Goal: Transaction & Acquisition: Purchase product/service

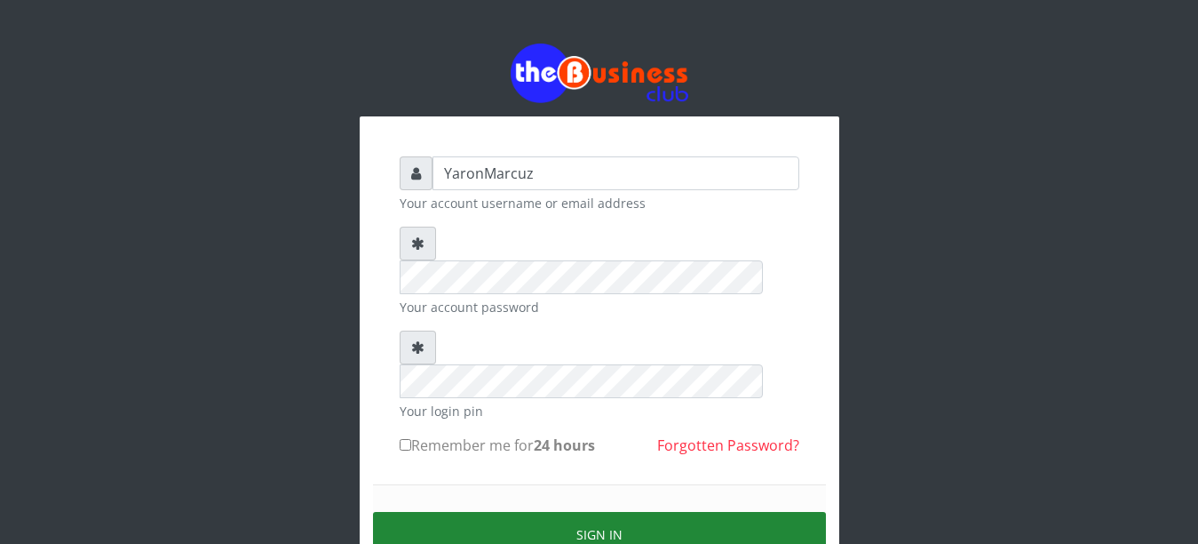
click at [695, 512] on button "Sign in" at bounding box center [599, 534] width 453 height 45
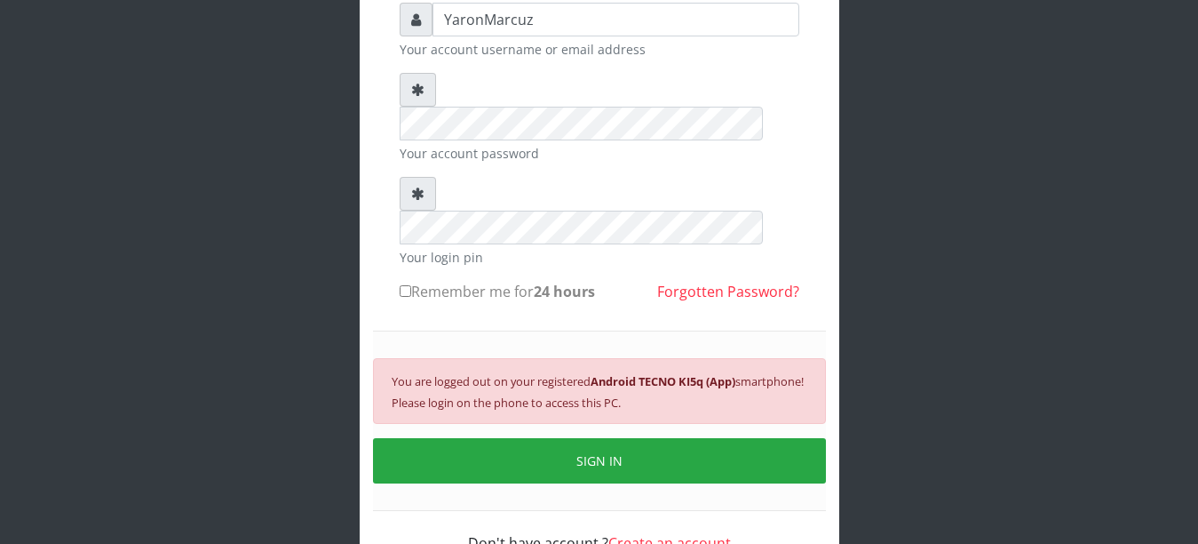
scroll to position [171, 0]
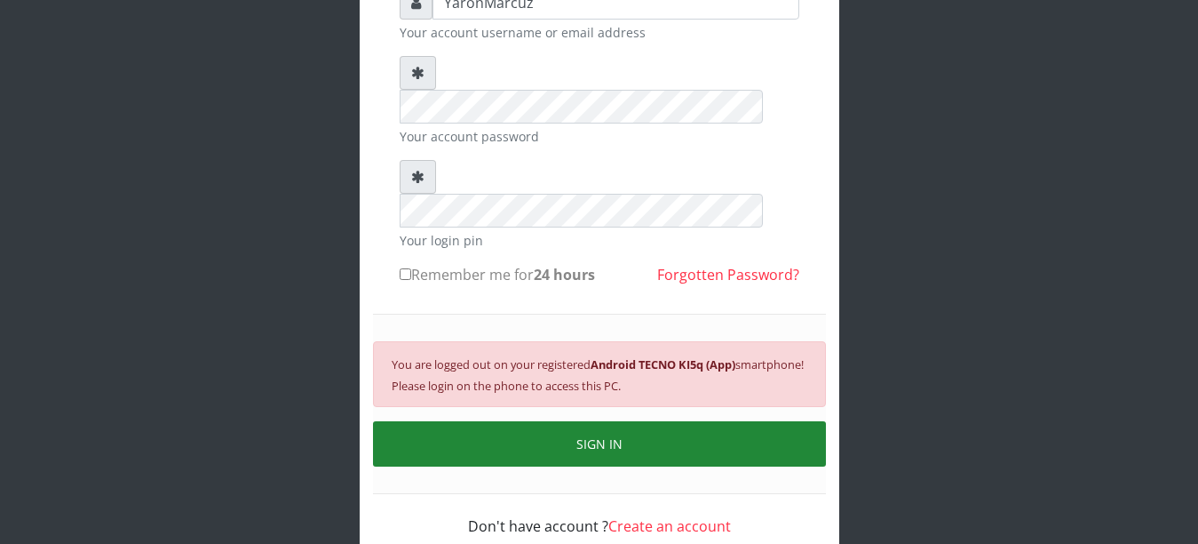
click at [695, 421] on button "SIGN IN" at bounding box center [599, 443] width 453 height 45
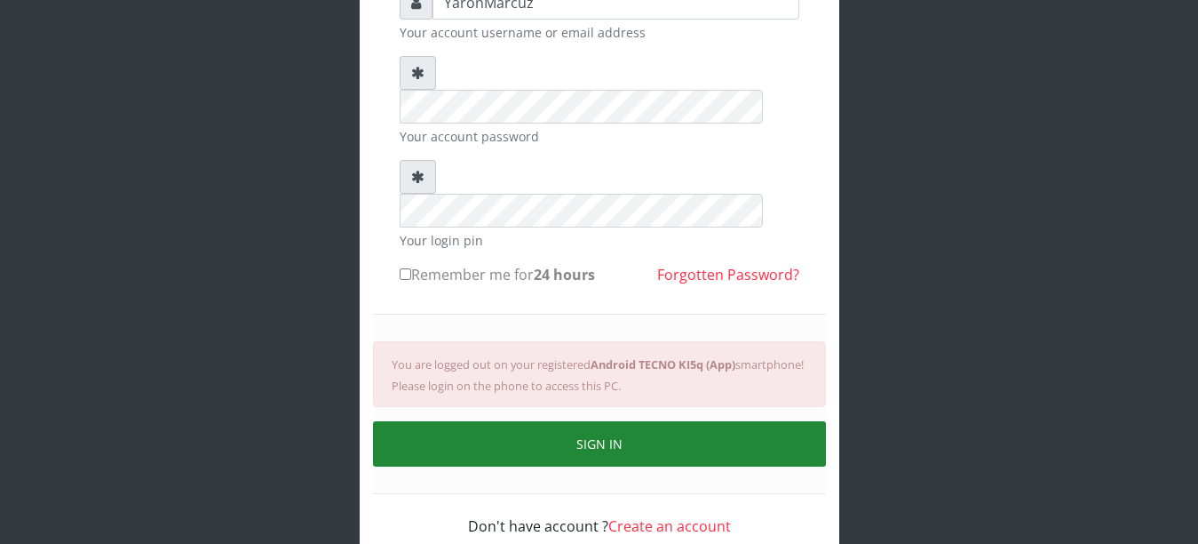
click at [695, 421] on button "SIGN IN" at bounding box center [599, 443] width 453 height 45
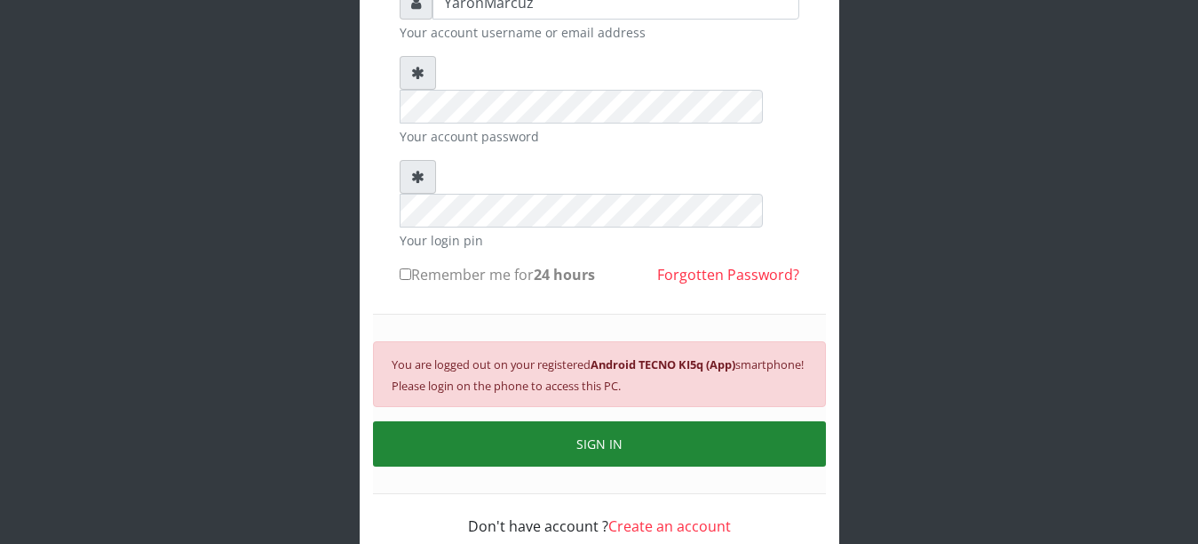
click at [696, 421] on button "SIGN IN" at bounding box center [599, 443] width 453 height 45
click at [579, 421] on button "SIGN IN" at bounding box center [599, 443] width 453 height 45
drag, startPoint x: 579, startPoint y: 356, endPoint x: 579, endPoint y: 372, distance: 16.0
click at [579, 421] on button "SIGN IN" at bounding box center [599, 443] width 453 height 45
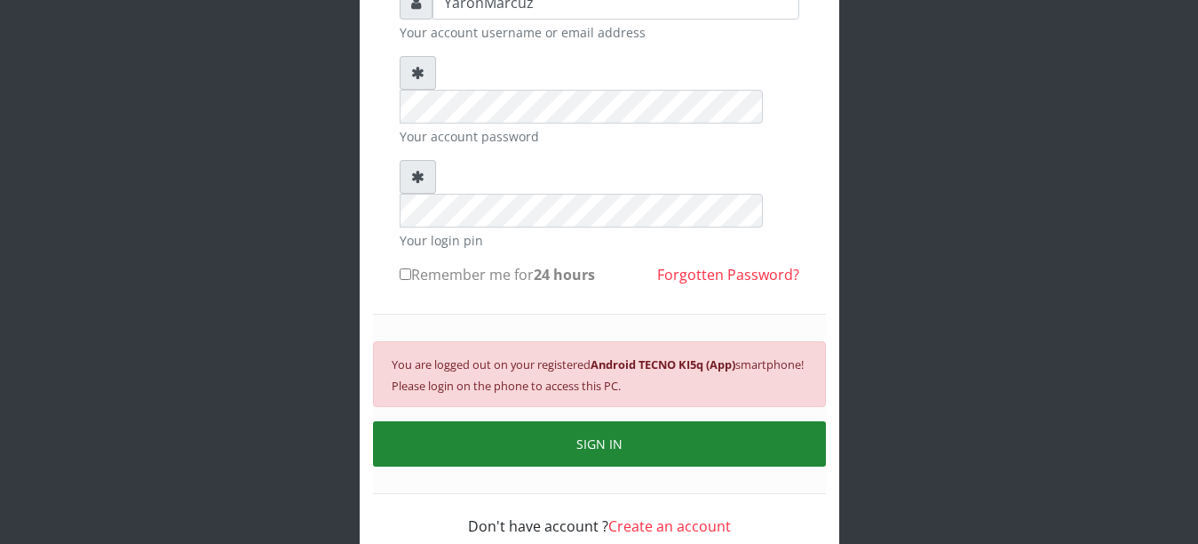
click at [579, 421] on button "SIGN IN" at bounding box center [599, 443] width 453 height 45
click at [522, 421] on button "SIGN IN" at bounding box center [599, 443] width 453 height 45
click at [521, 421] on button "SIGN IN" at bounding box center [599, 443] width 453 height 45
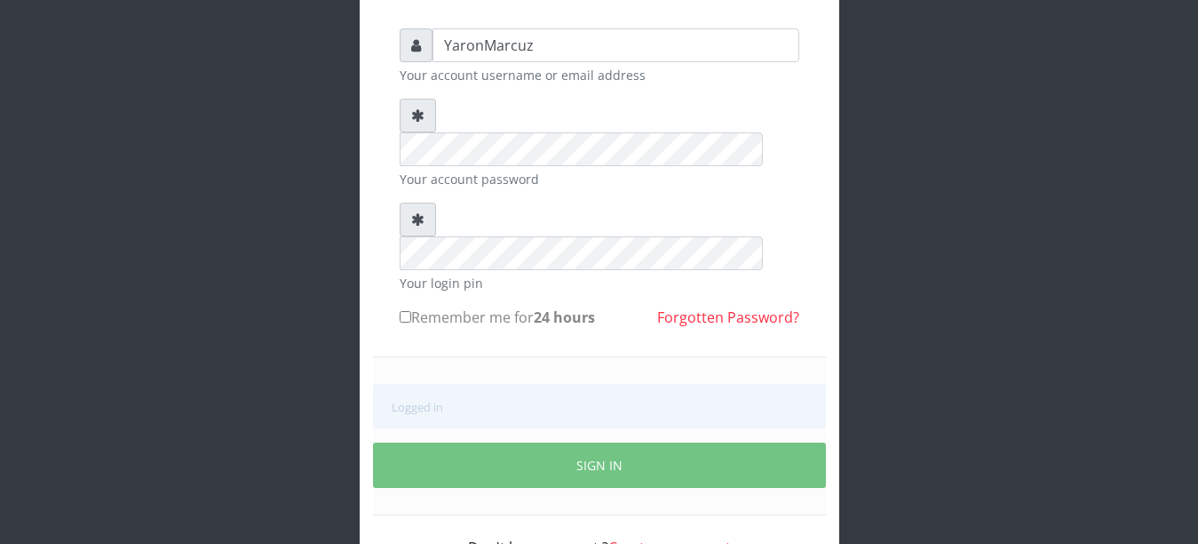
scroll to position [149, 0]
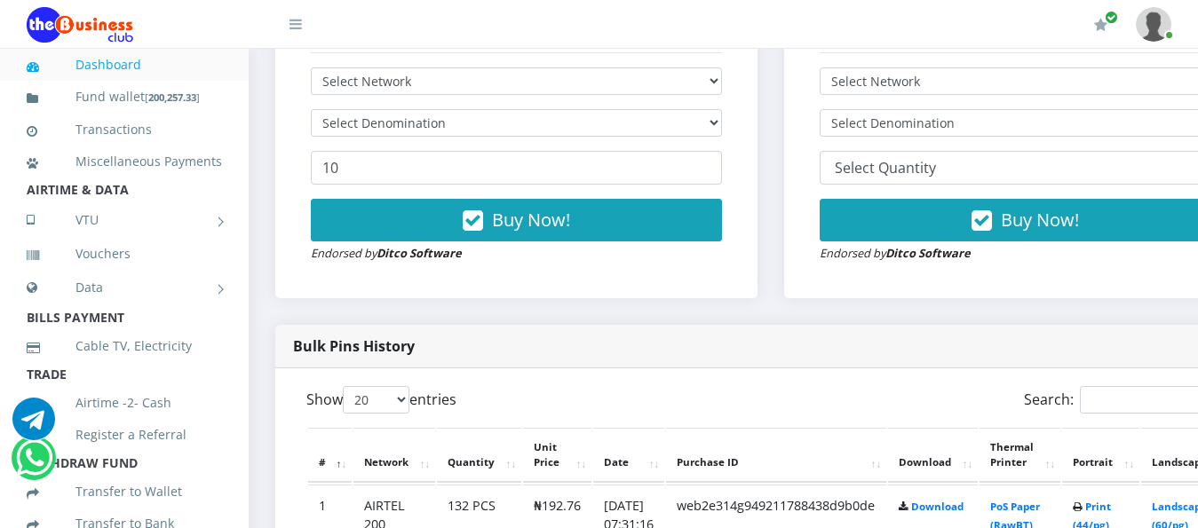
select select "MTN"
click at [311, 68] on select "Select Network MTN Globacom 9Mobile Airtel" at bounding box center [516, 82] width 411 height 28
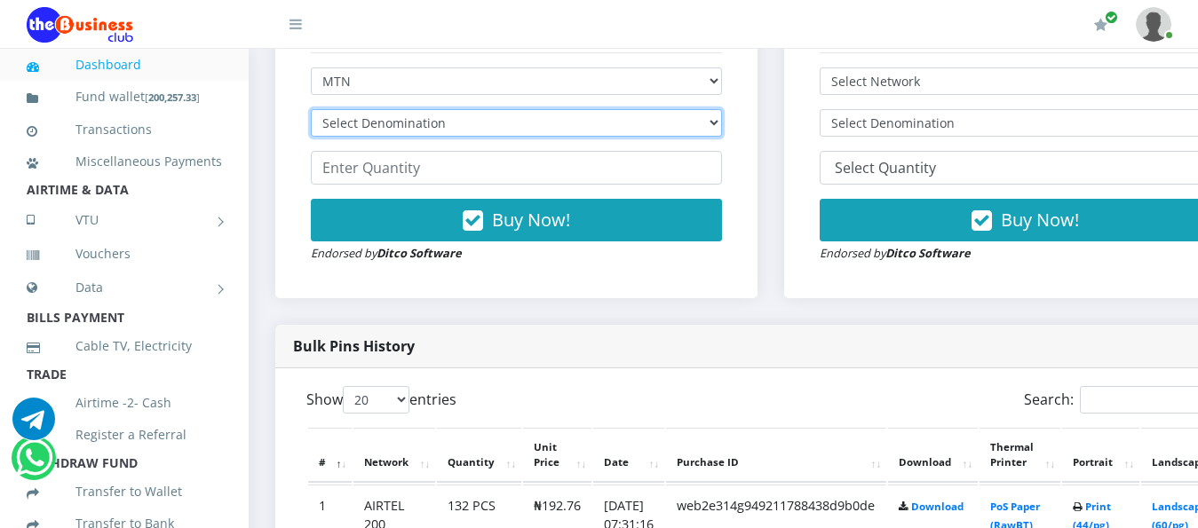
click at [722, 109] on select "Select Denomination MTN NGN100 - ₦96.99 MTN NGN200 - ₦193.98 MTN NGN400 - ₦387.…" at bounding box center [516, 123] width 411 height 28
select select "193.98-200"
click at [311, 109] on select "Select Denomination MTN NGN100 - ₦96.99 MTN NGN200 - ₦193.98 MTN NGN400 - ₦387.…" at bounding box center [516, 123] width 411 height 28
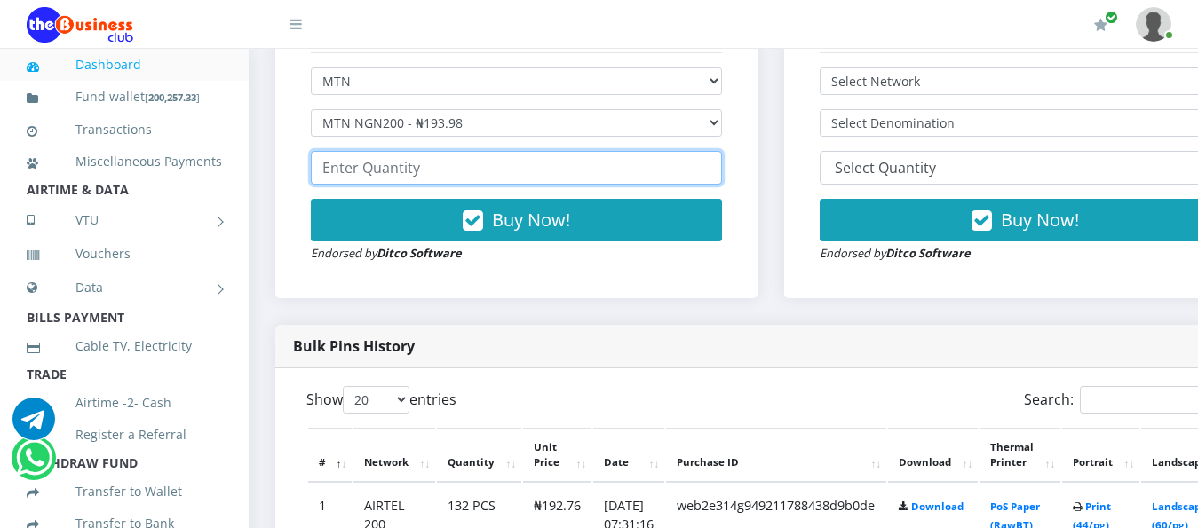
click at [398, 151] on input "number" at bounding box center [516, 168] width 411 height 34
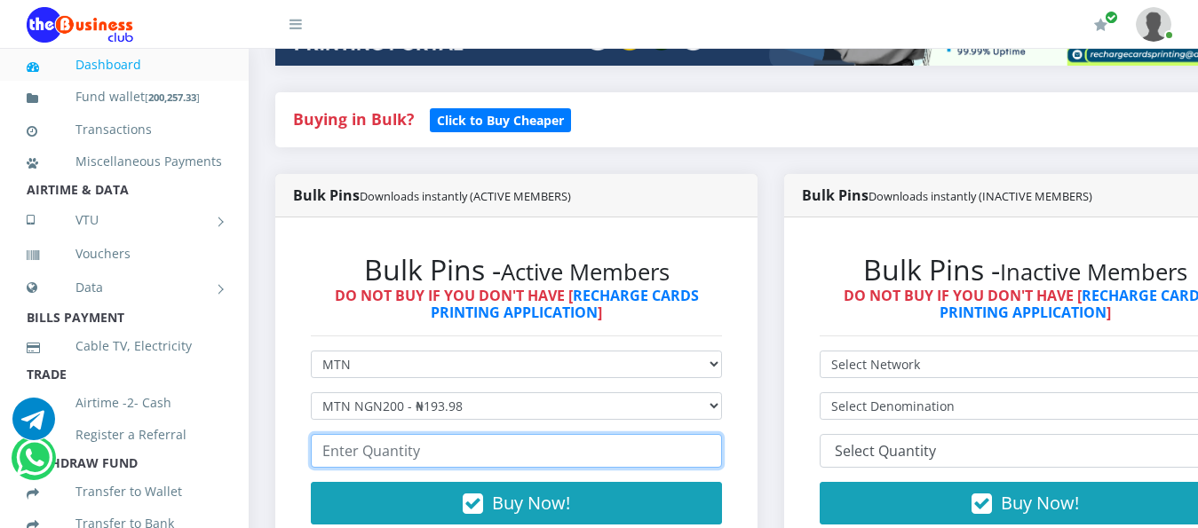
scroll to position [533, 0]
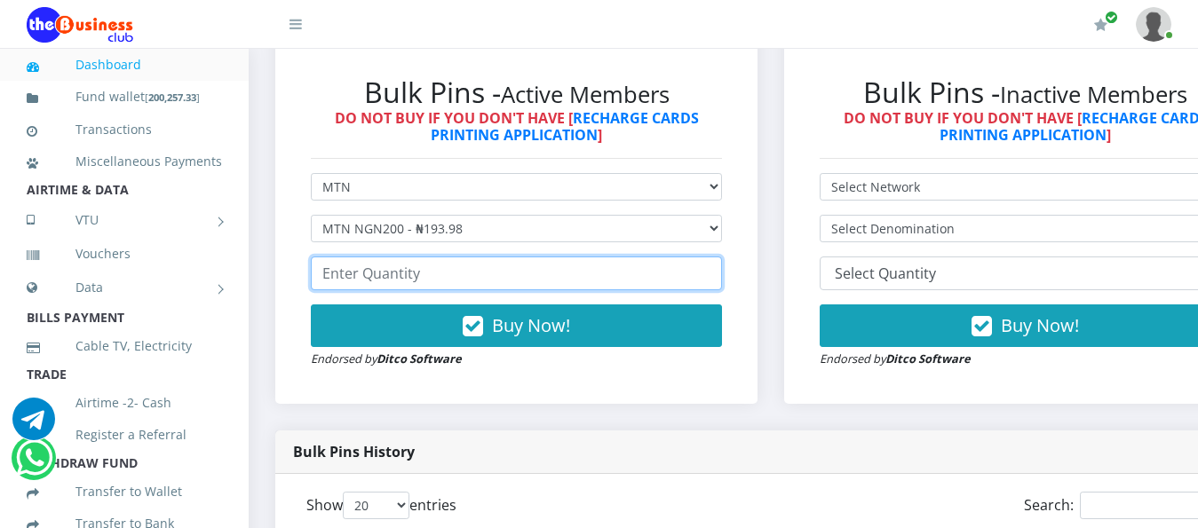
click at [364, 257] on input "number" at bounding box center [516, 274] width 411 height 34
type input "2"
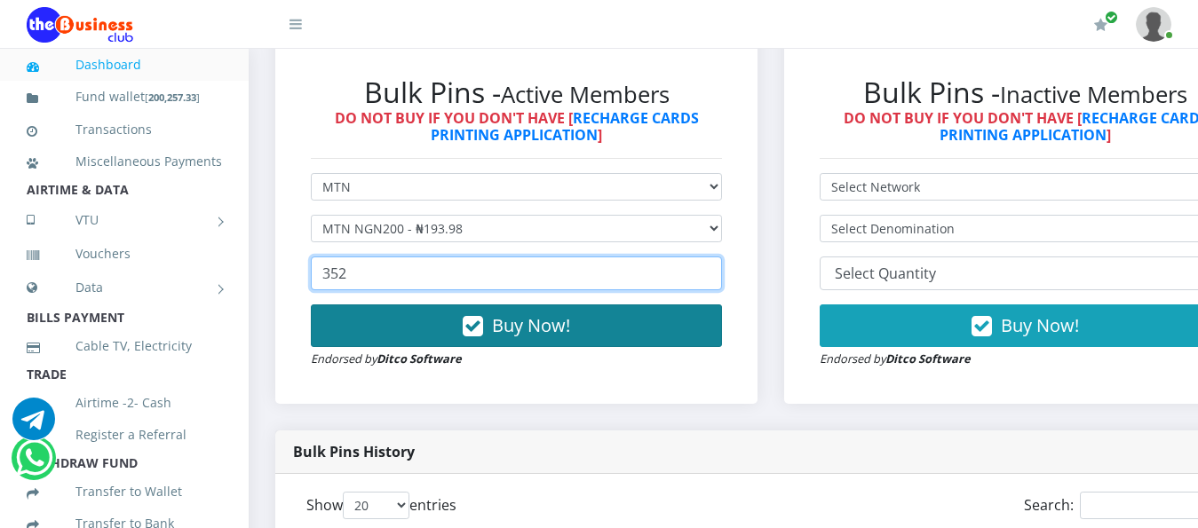
type input "352"
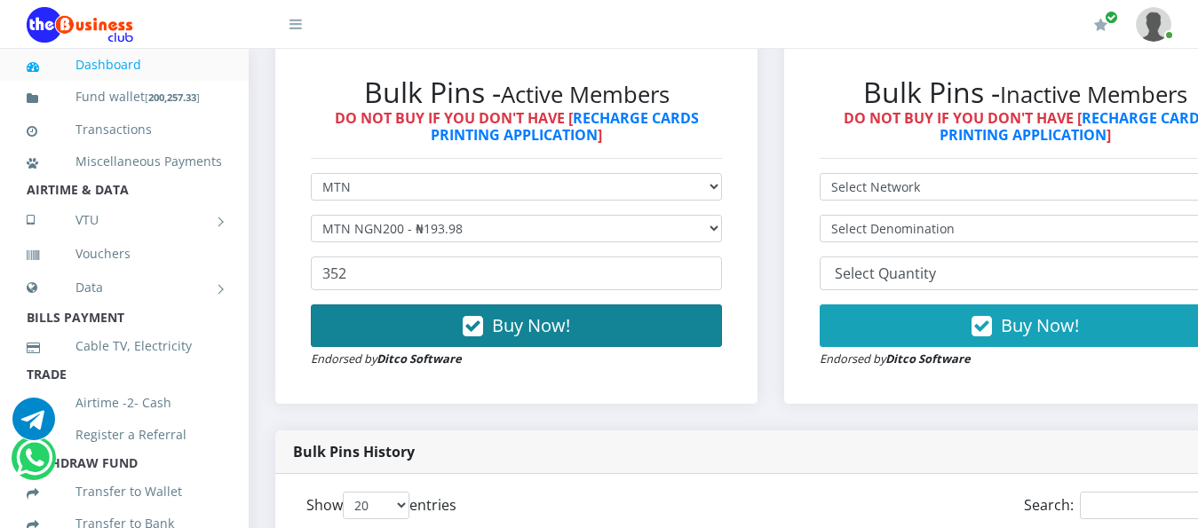
click at [542, 318] on span "Buy Now!" at bounding box center [531, 326] width 78 height 24
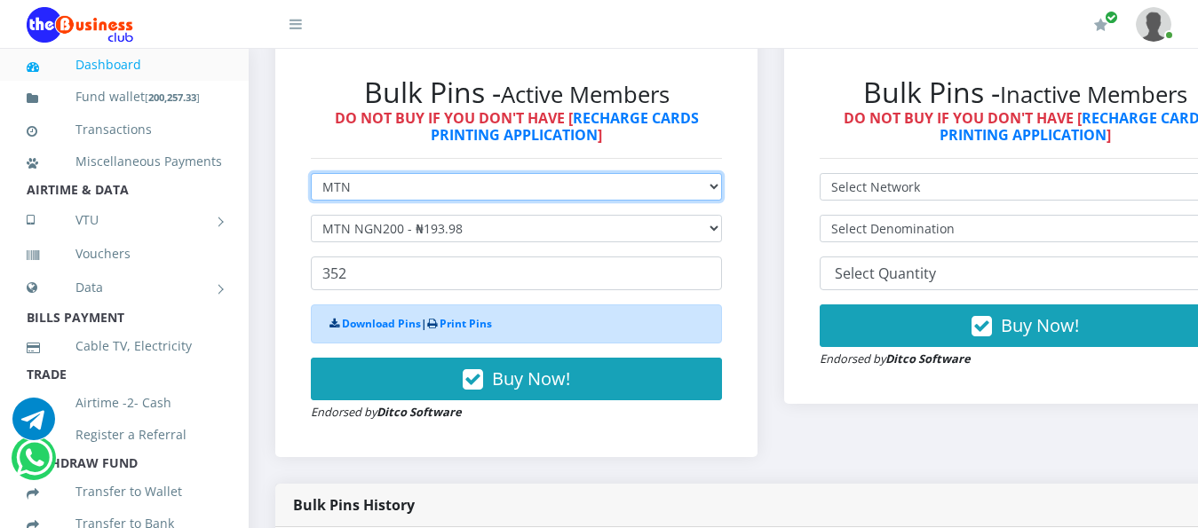
click at [722, 173] on select "Select Network MTN Globacom 9Mobile Airtel" at bounding box center [516, 187] width 411 height 28
select select "Airtel"
click at [311, 173] on select "Select Network MTN Globacom 9Mobile Airtel" at bounding box center [516, 187] width 411 height 28
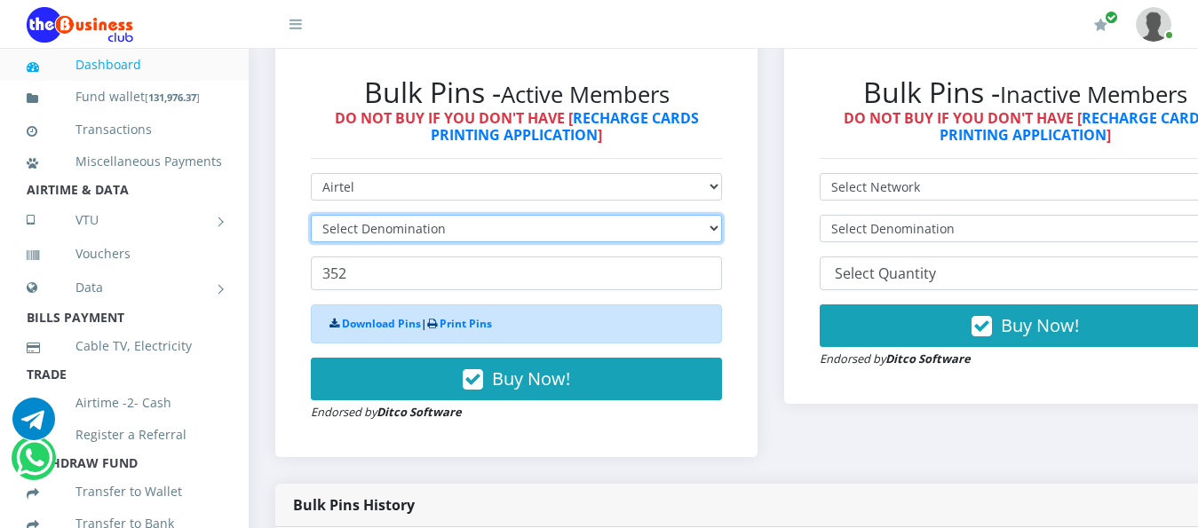
click at [722, 215] on select "Select Denomination" at bounding box center [516, 229] width 411 height 28
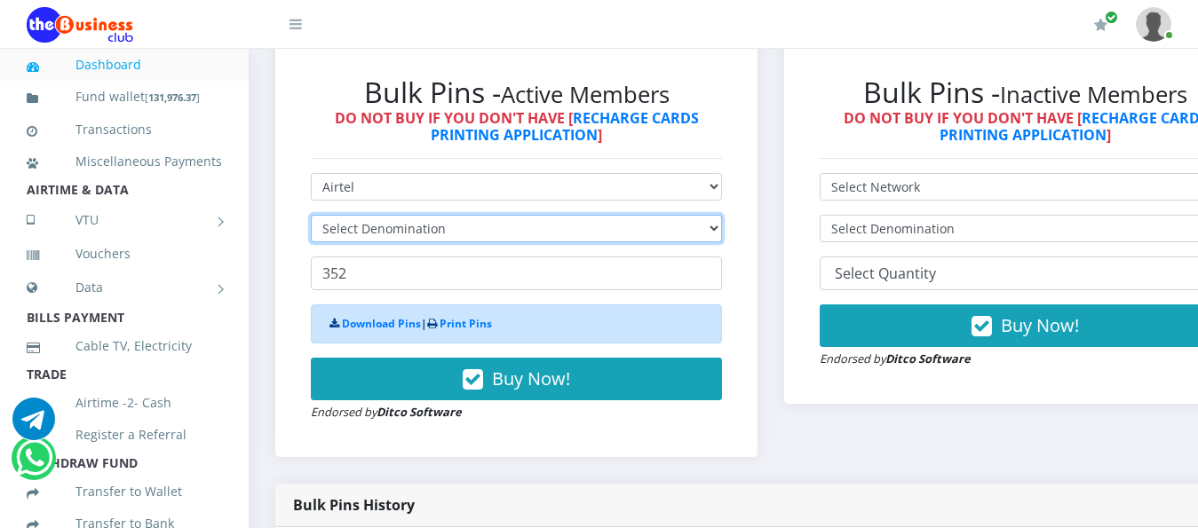
click at [722, 221] on select "Select Denomination" at bounding box center [516, 229] width 411 height 28
select select "192.76-200"
click at [311, 215] on select "Select Denomination Airtel NGN100 - ₦96.38 Airtel NGN200 - ₦192.76 Airtel NGN50…" at bounding box center [516, 229] width 411 height 28
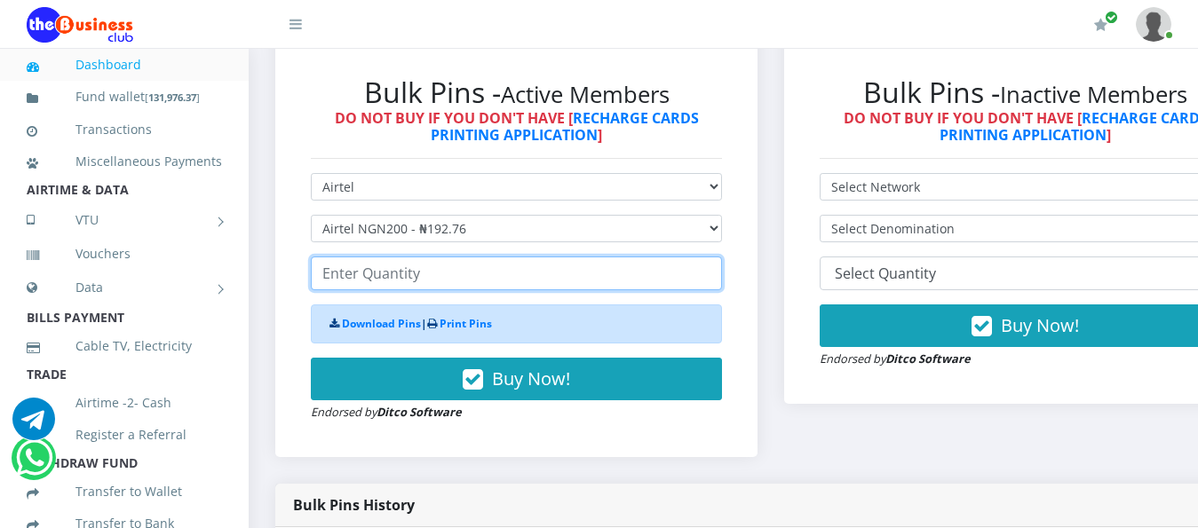
click at [339, 257] on input "number" at bounding box center [516, 274] width 411 height 34
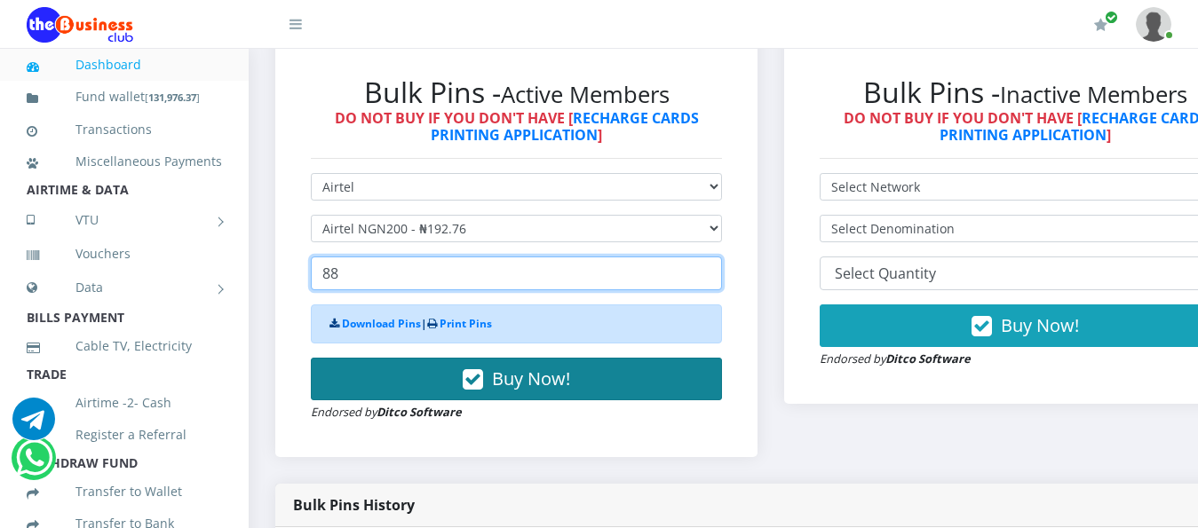
type input "88"
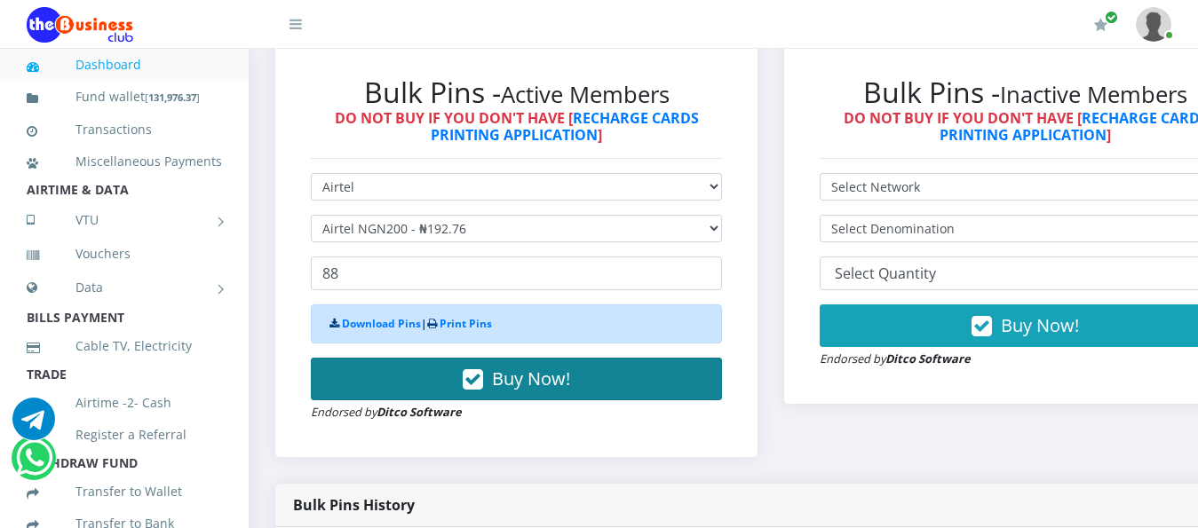
click at [528, 367] on span "Buy Now!" at bounding box center [531, 379] width 78 height 24
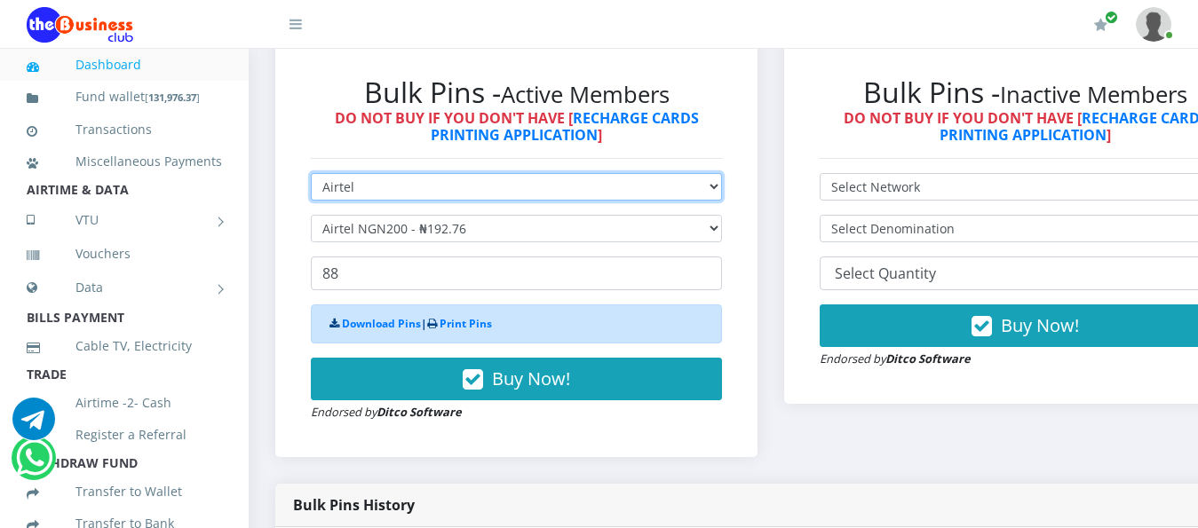
click at [722, 175] on select "Select Network MTN Globacom 9Mobile Airtel" at bounding box center [516, 187] width 411 height 28
select select "MTN"
click at [311, 173] on select "Select Network MTN Globacom 9Mobile Airtel" at bounding box center [516, 187] width 411 height 28
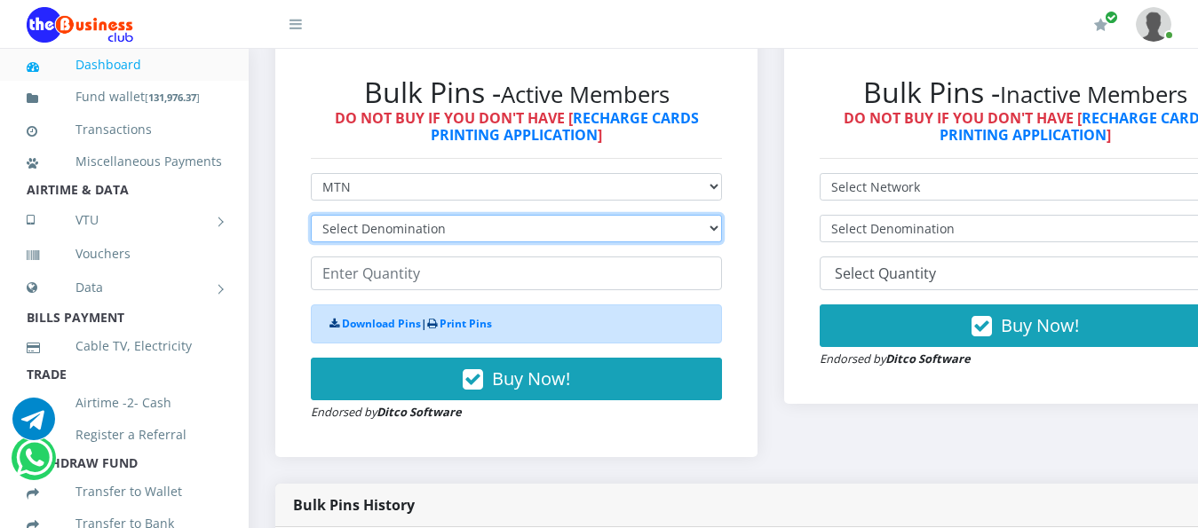
click at [722, 217] on select "Select Denomination MTN NGN100 - ₦96.99 MTN NGN200 - ₦193.98 MTN NGN400 - ₦387.…" at bounding box center [516, 229] width 411 height 28
select select "96.99-100"
click at [311, 215] on select "Select Denomination MTN NGN100 - ₦96.99 MTN NGN200 - ₦193.98 MTN NGN400 - ₦387.…" at bounding box center [516, 229] width 411 height 28
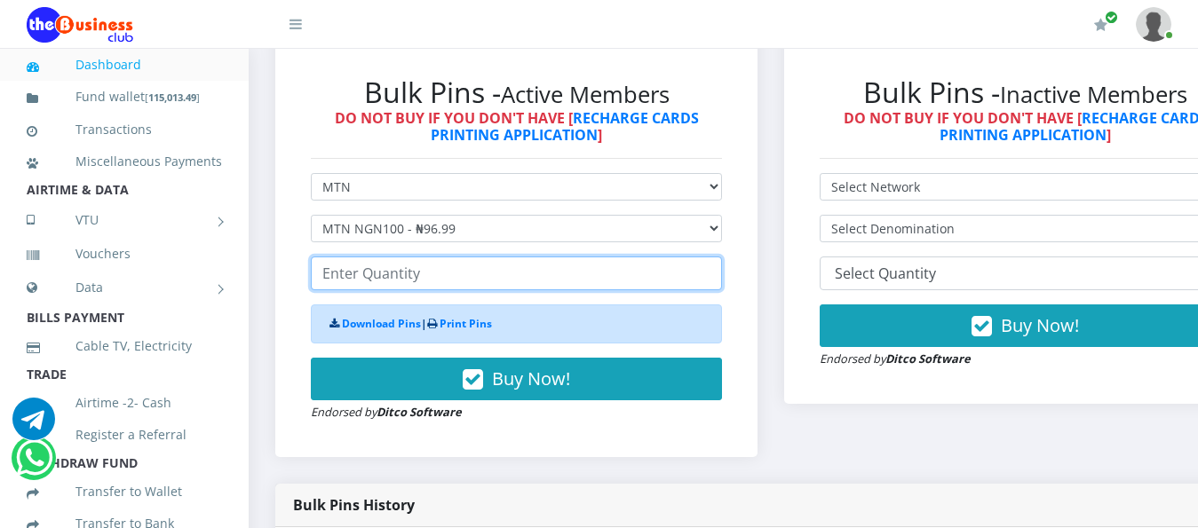
click at [401, 261] on input "number" at bounding box center [516, 274] width 411 height 34
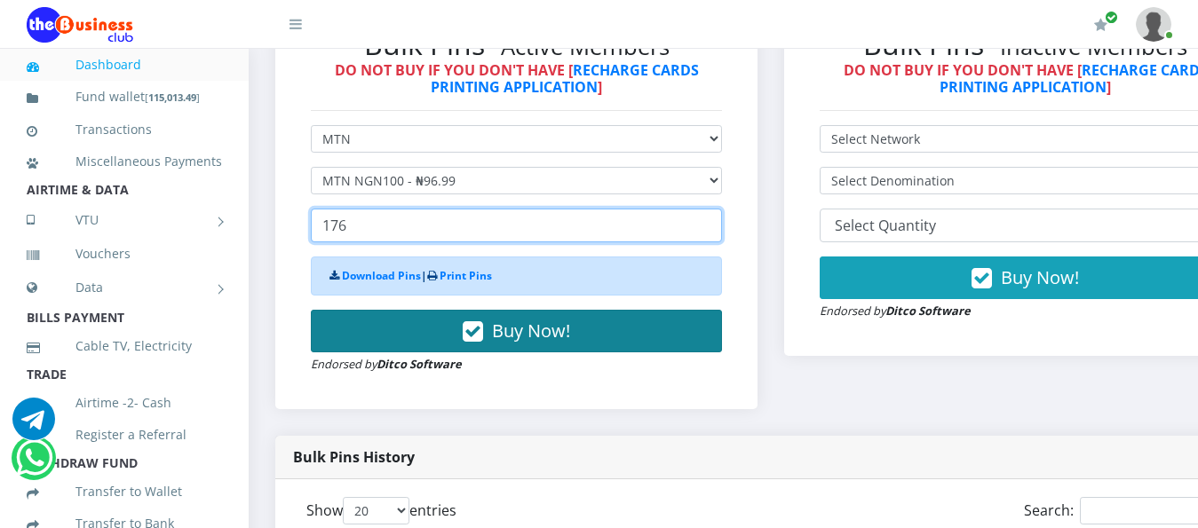
scroll to position [622, 0]
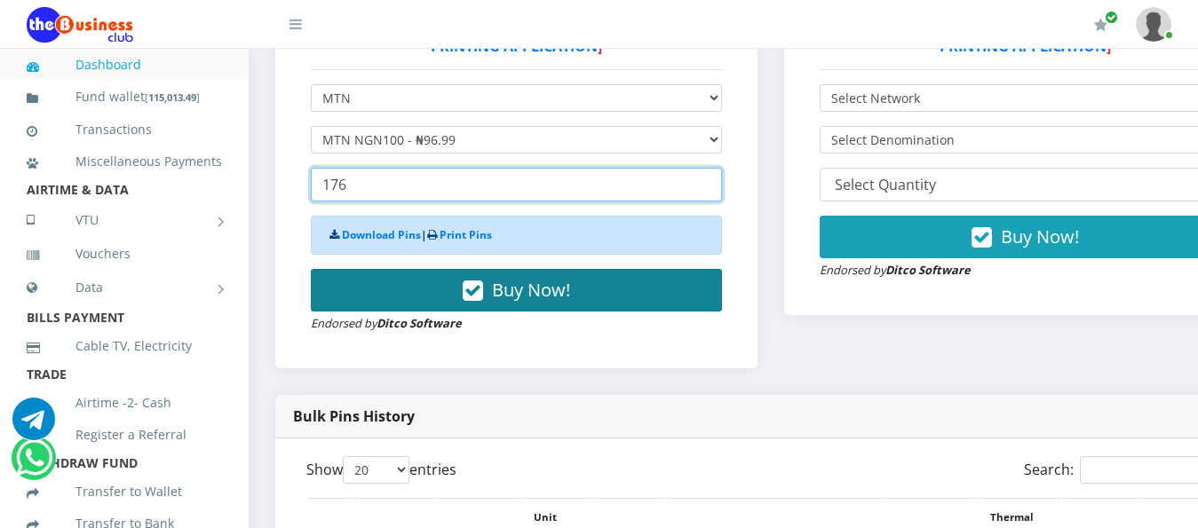
type input "176"
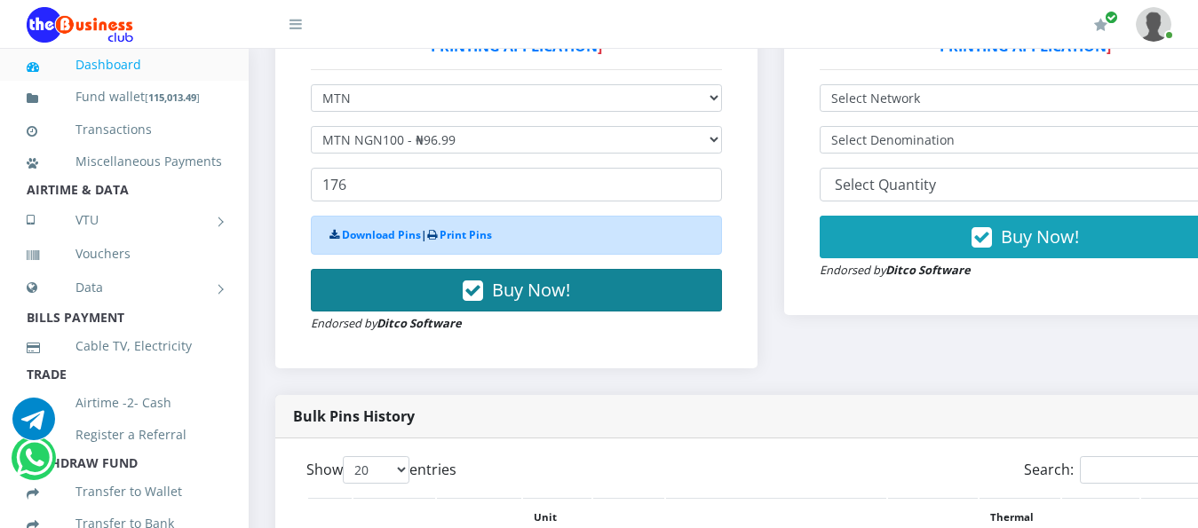
click at [529, 284] on span "Buy Now!" at bounding box center [531, 290] width 78 height 24
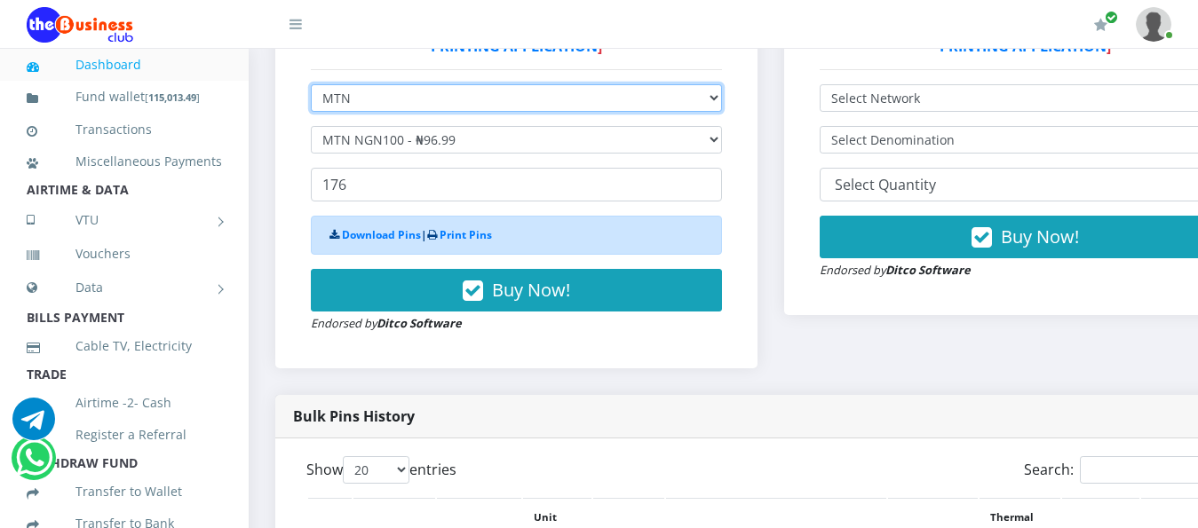
click at [722, 85] on select "Select Network MTN Globacom 9Mobile Airtel" at bounding box center [516, 98] width 411 height 28
select select "Airtel"
click at [311, 84] on select "Select Network MTN Globacom 9Mobile Airtel" at bounding box center [516, 98] width 411 height 28
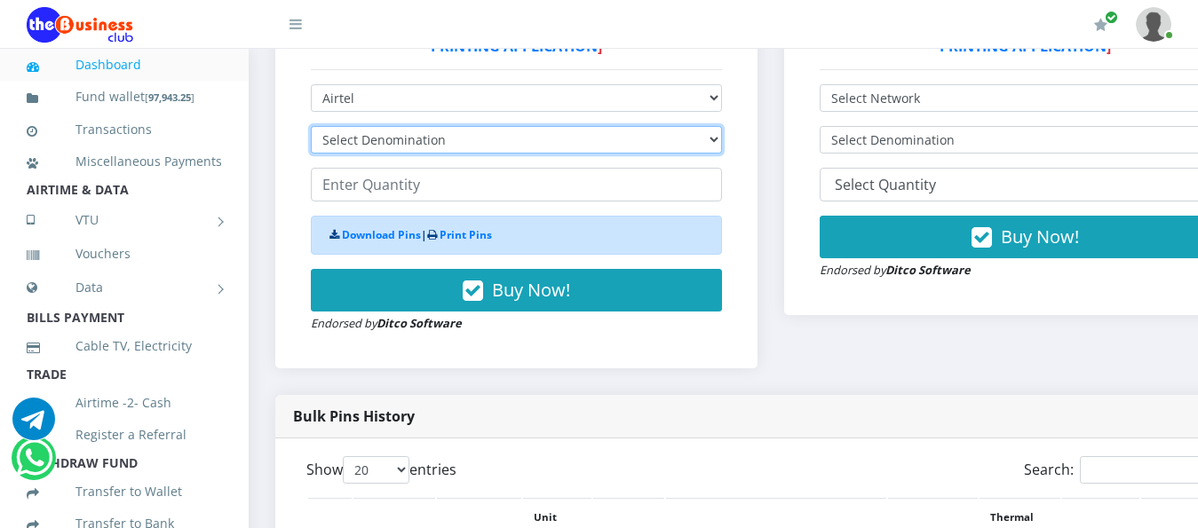
click at [722, 126] on select "Select Denomination Airtel NGN100 - ₦96.38 Airtel NGN200 - ₦192.76 Airtel NGN50…" at bounding box center [516, 140] width 411 height 28
select select "96.38-100"
click at [311, 126] on select "Select Denomination Airtel NGN100 - ₦96.38 Airtel NGN200 - ₦192.76 Airtel NGN50…" at bounding box center [516, 140] width 411 height 28
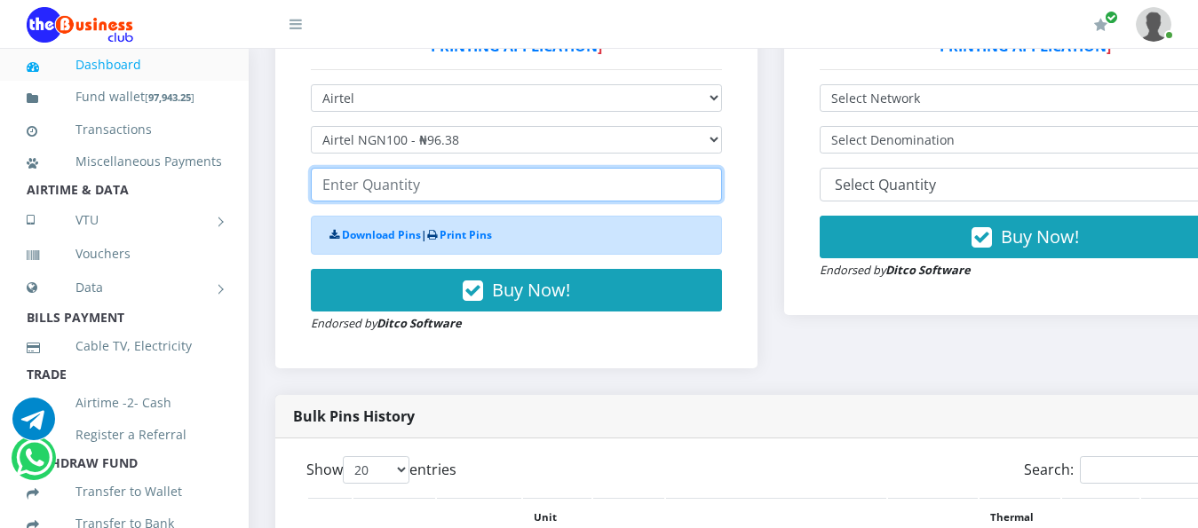
click at [471, 168] on input "number" at bounding box center [516, 185] width 411 height 34
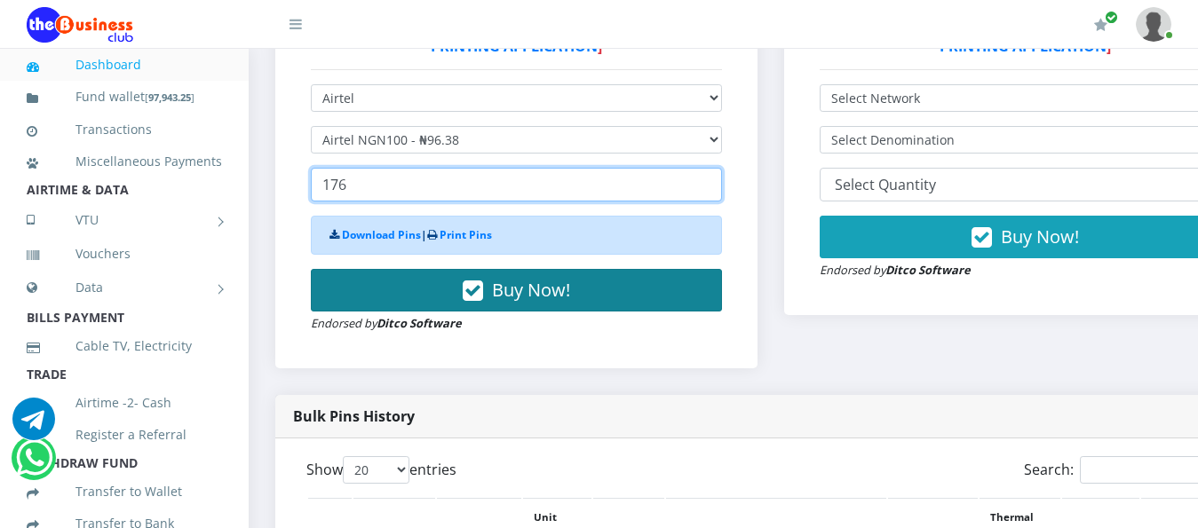
type input "176"
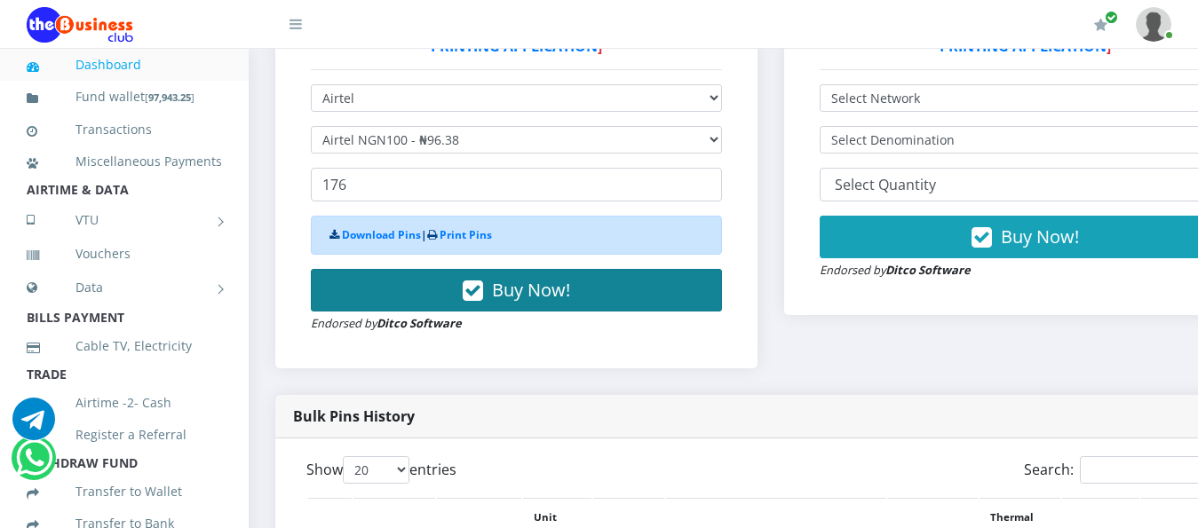
click at [539, 278] on span "Buy Now!" at bounding box center [531, 290] width 78 height 24
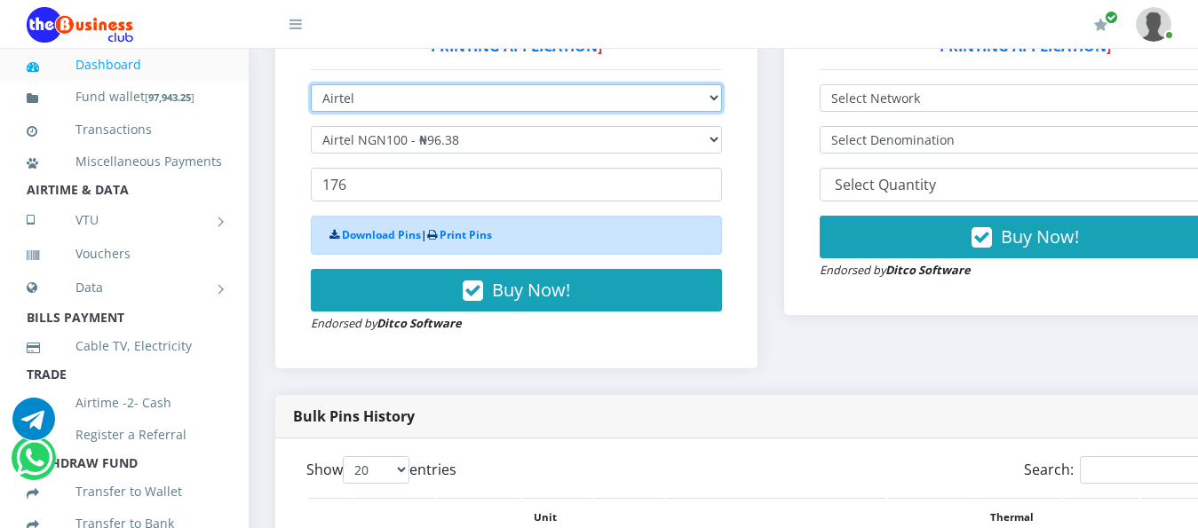
click at [722, 89] on select "Select Network MTN Globacom 9Mobile Airtel" at bounding box center [516, 98] width 411 height 28
select select "MTN"
click at [311, 84] on select "Select Network MTN Globacom 9Mobile Airtel" at bounding box center [516, 98] width 411 height 28
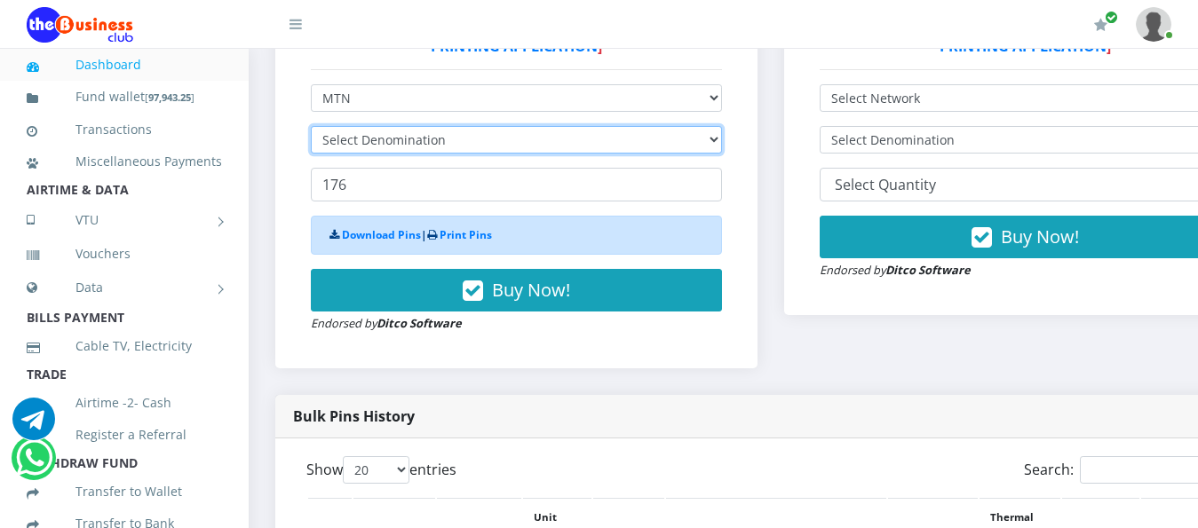
click at [383, 126] on select "Select Denomination" at bounding box center [516, 140] width 411 height 28
click at [378, 126] on select "Select Denomination" at bounding box center [516, 140] width 411 height 28
select select "484.95-500"
click at [311, 126] on select "Select Denomination MTN NGN100 - ₦96.99 MTN NGN200 - ₦193.98 MTN NGN400 - ₦387.…" at bounding box center [516, 140] width 411 height 28
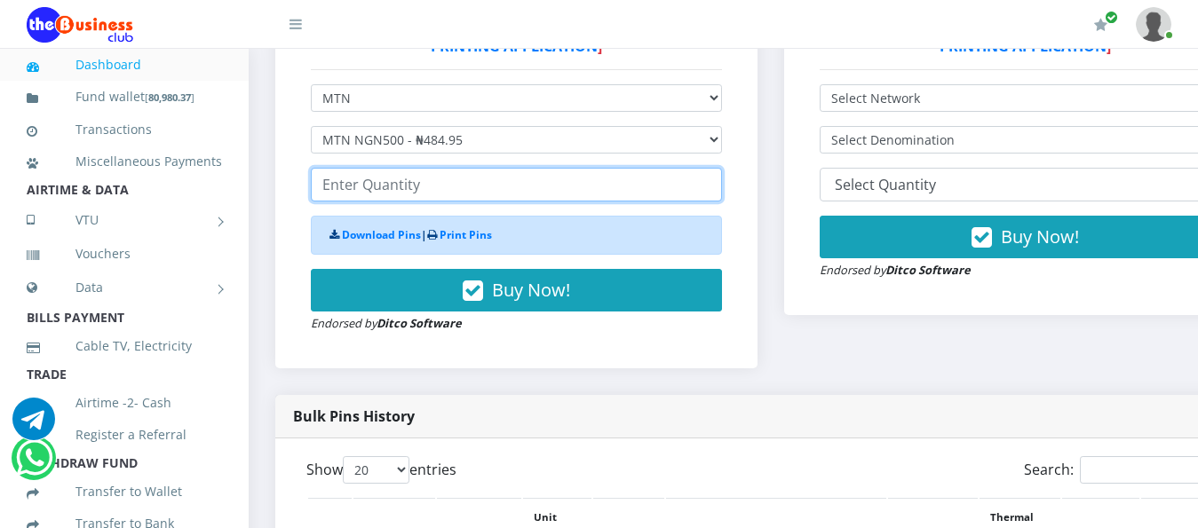
click at [387, 179] on input "number" at bounding box center [516, 185] width 411 height 34
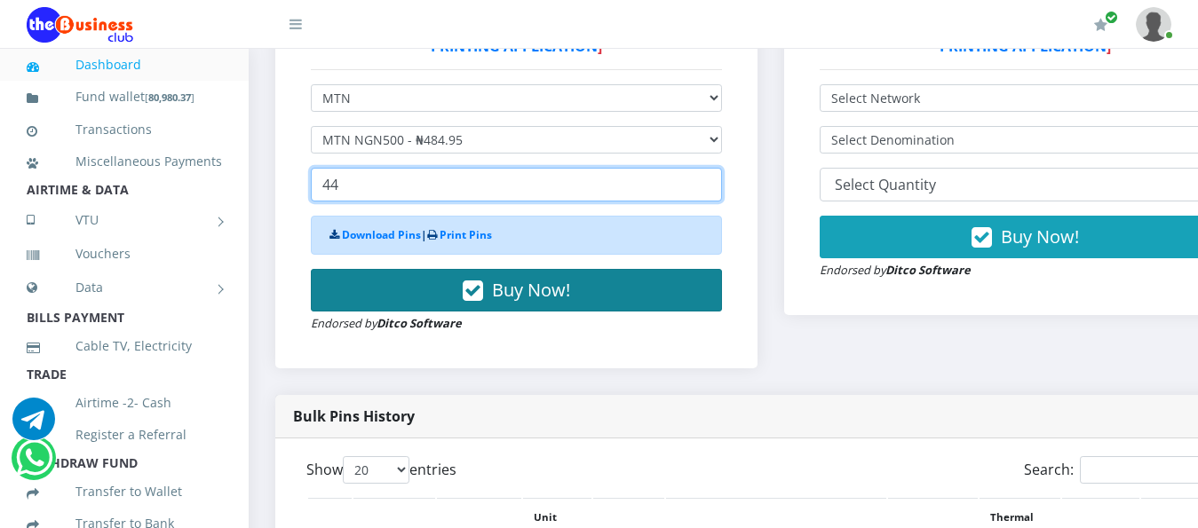
type input "44"
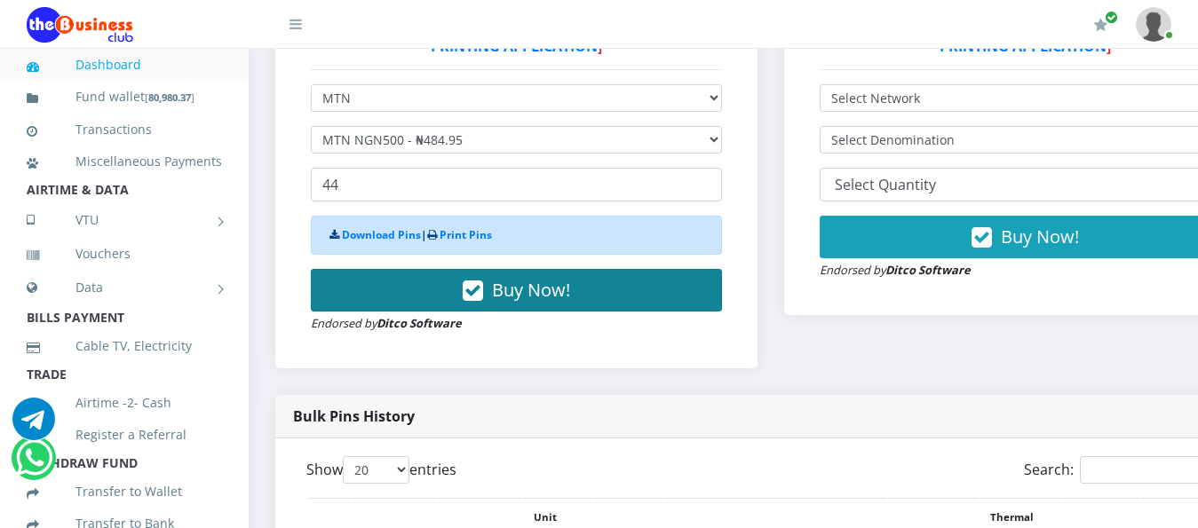
click at [538, 278] on span "Buy Now!" at bounding box center [531, 290] width 78 height 24
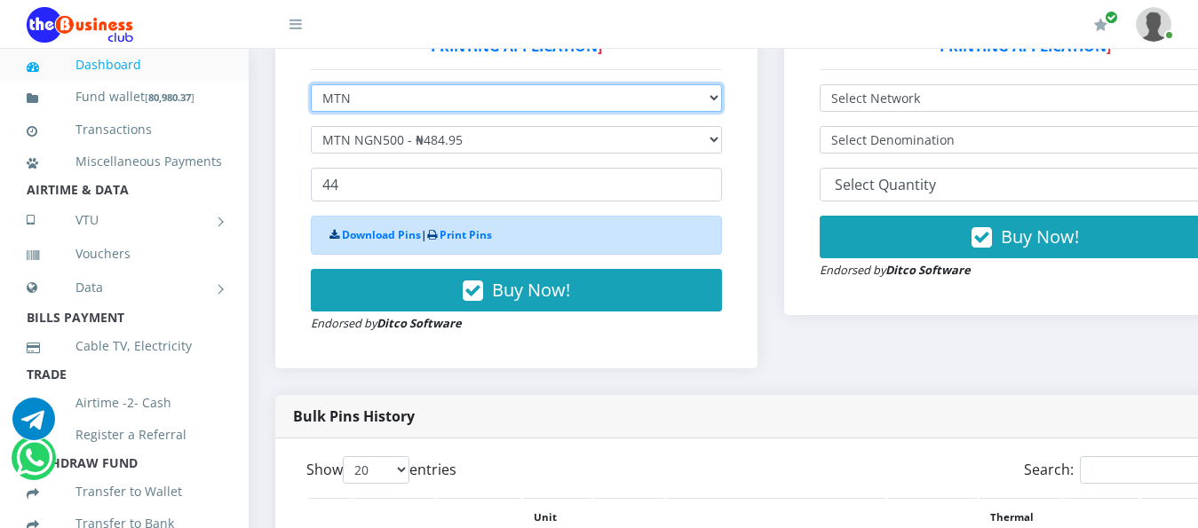
click at [722, 84] on select "Select Network MTN Globacom 9Mobile Airtel" at bounding box center [516, 98] width 411 height 28
select select "Airtel"
click at [311, 84] on select "Select Network MTN Globacom 9Mobile Airtel" at bounding box center [516, 98] width 411 height 28
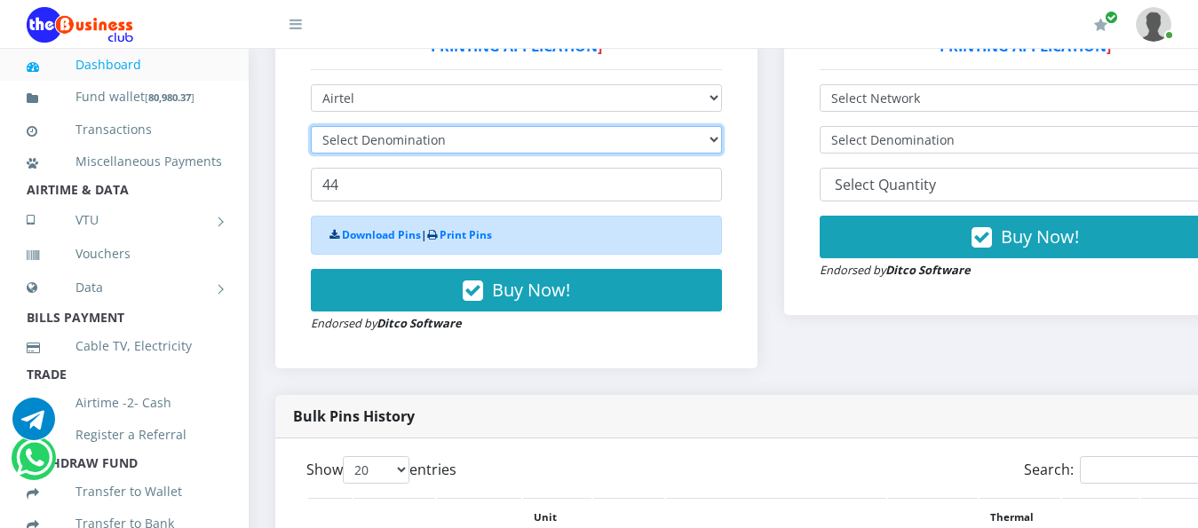
click at [722, 127] on select "Select Denomination" at bounding box center [516, 140] width 411 height 28
select select "481.9-500"
click at [311, 126] on select "Select Denomination Airtel NGN100 - ₦96.38 Airtel NGN200 - ₦192.76 Airtel NGN50…" at bounding box center [516, 140] width 411 height 28
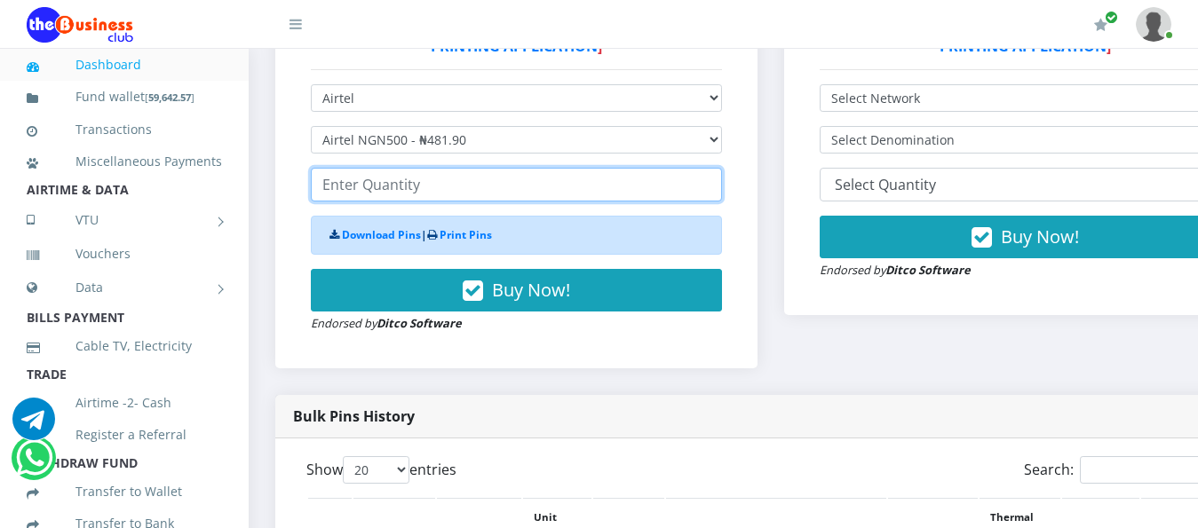
click at [358, 168] on input "number" at bounding box center [516, 185] width 411 height 34
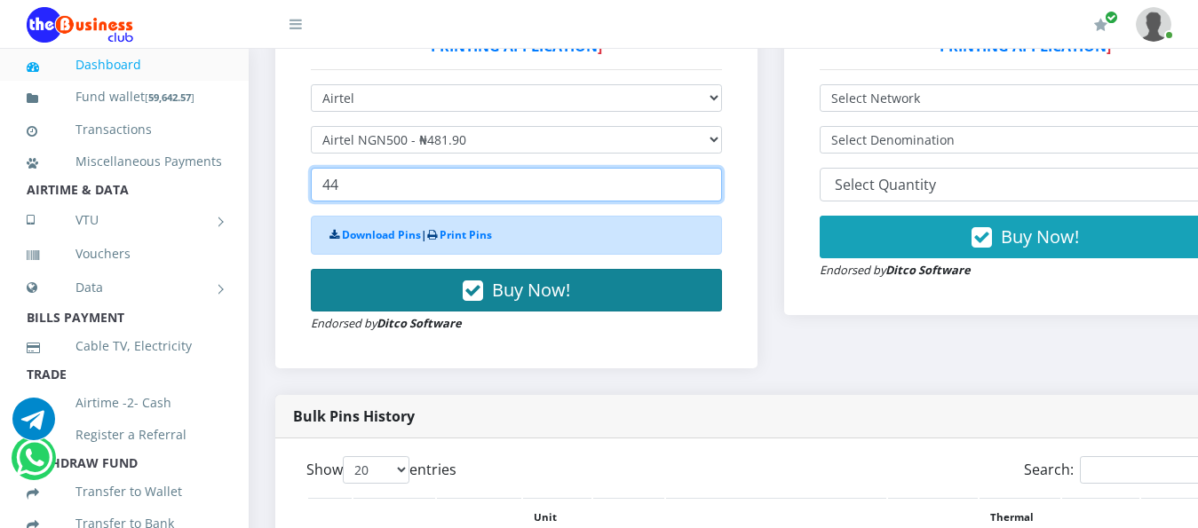
type input "44"
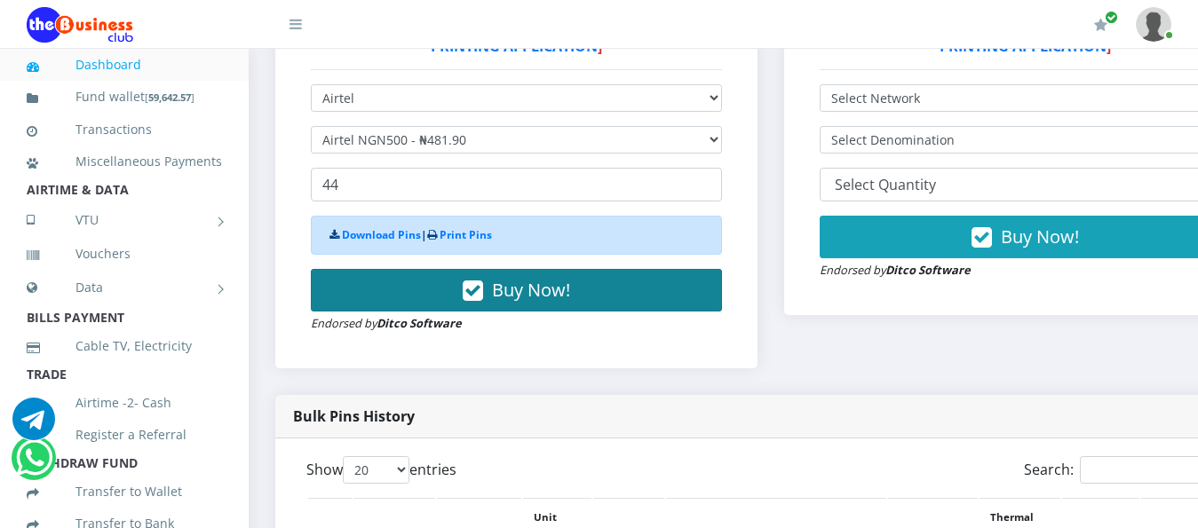
click at [546, 281] on span "Buy Now!" at bounding box center [531, 290] width 78 height 24
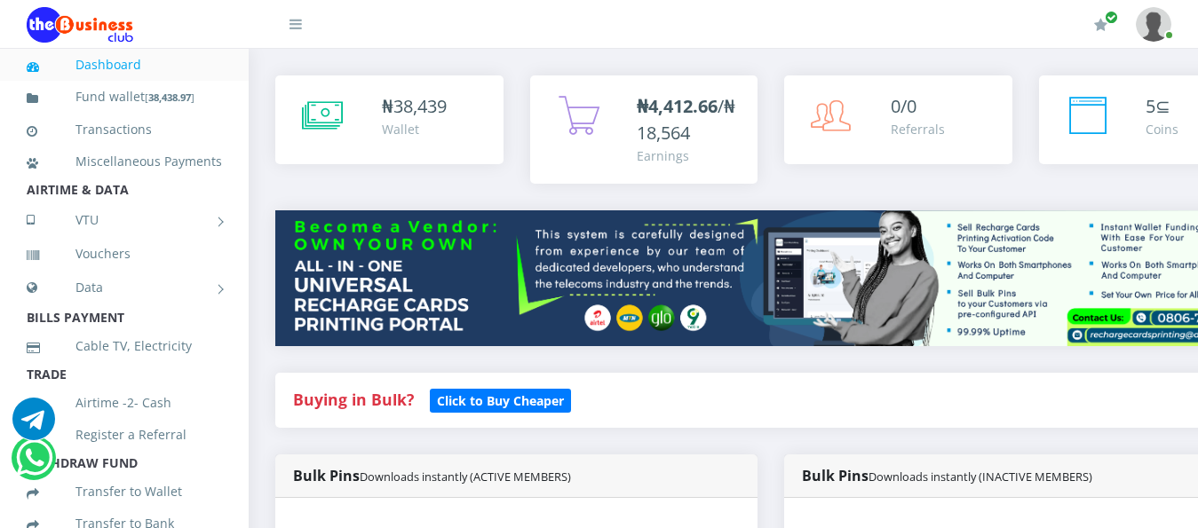
scroll to position [444, 0]
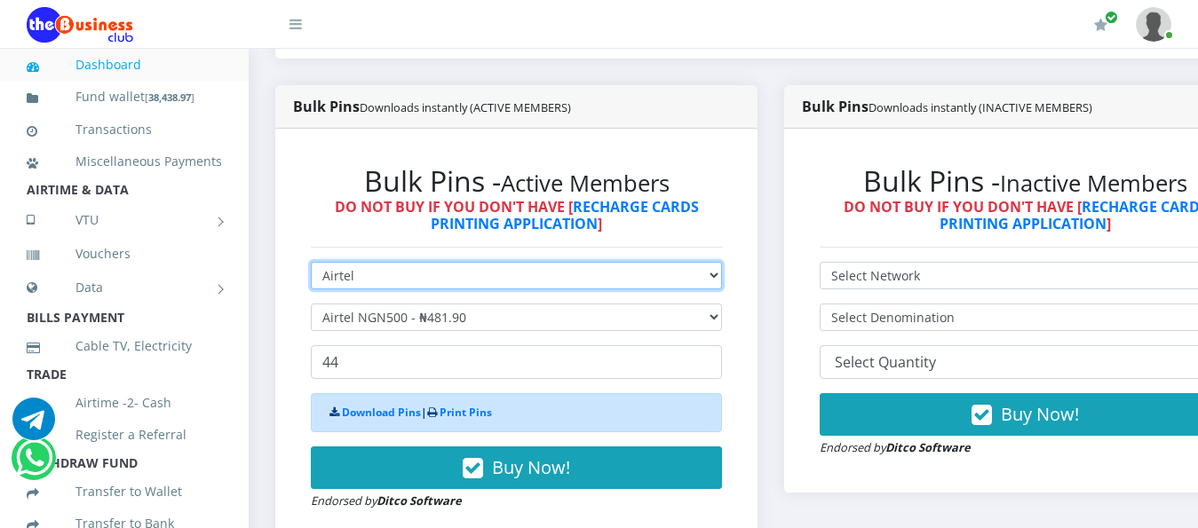
click at [722, 262] on select "Select Network MTN Globacom 9Mobile Airtel" at bounding box center [516, 276] width 411 height 28
select select "MTN"
click at [311, 262] on select "Select Network MTN Globacom 9Mobile Airtel" at bounding box center [516, 276] width 411 height 28
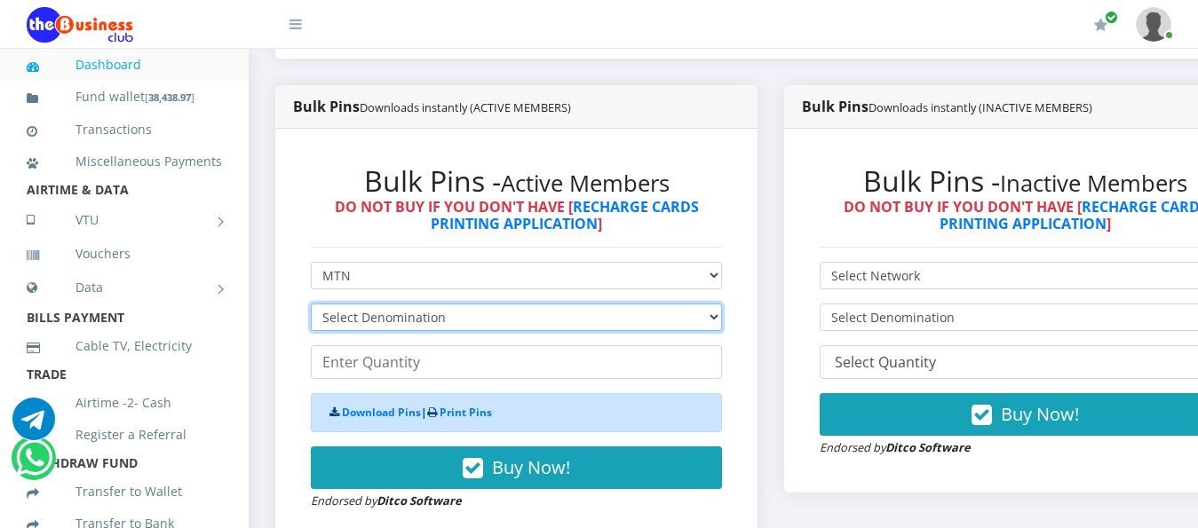
click at [722, 306] on select "Select Denomination MTN NGN100 - ₦96.99 MTN NGN200 - ₦193.98 MTN NGN400 - ₦387.…" at bounding box center [516, 318] width 411 height 28
select select "969.9-1000"
click at [311, 304] on select "Select Denomination MTN NGN100 - ₦96.99 MTN NGN200 - ₦193.98 MTN NGN400 - ₦387.…" at bounding box center [516, 318] width 411 height 28
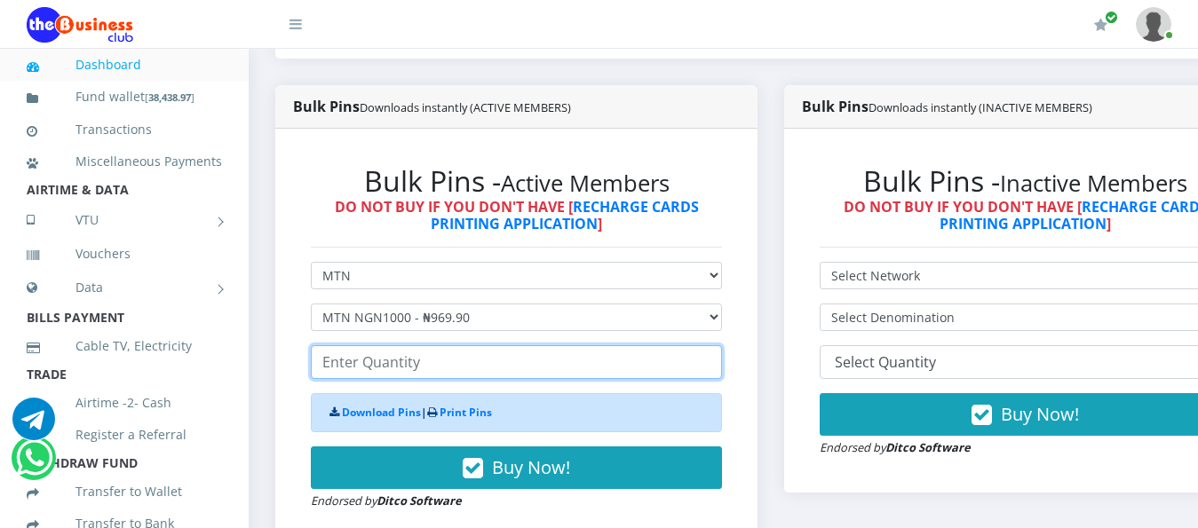
click at [375, 349] on input "number" at bounding box center [516, 362] width 411 height 34
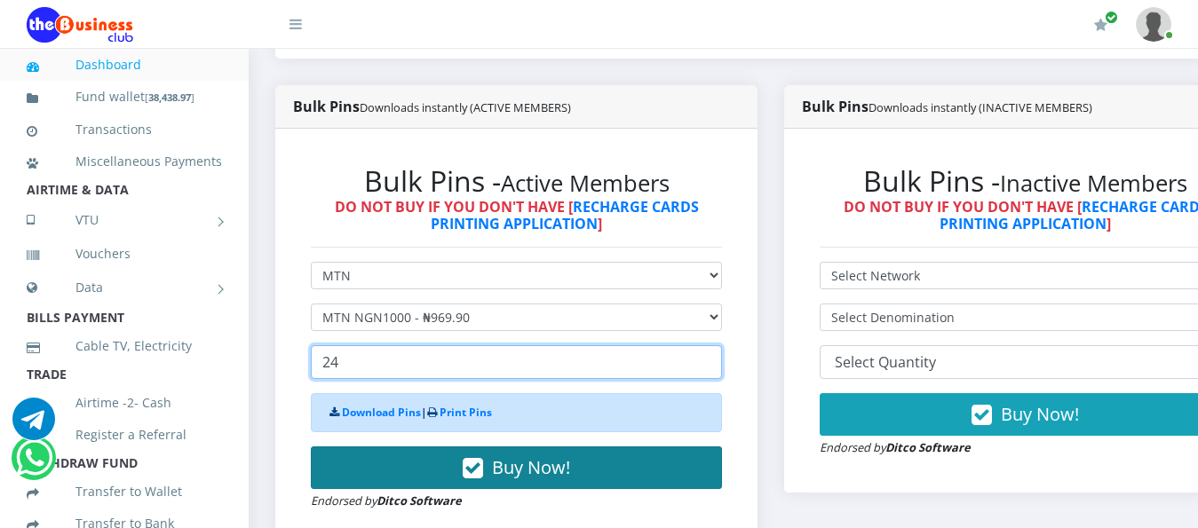
type input "24"
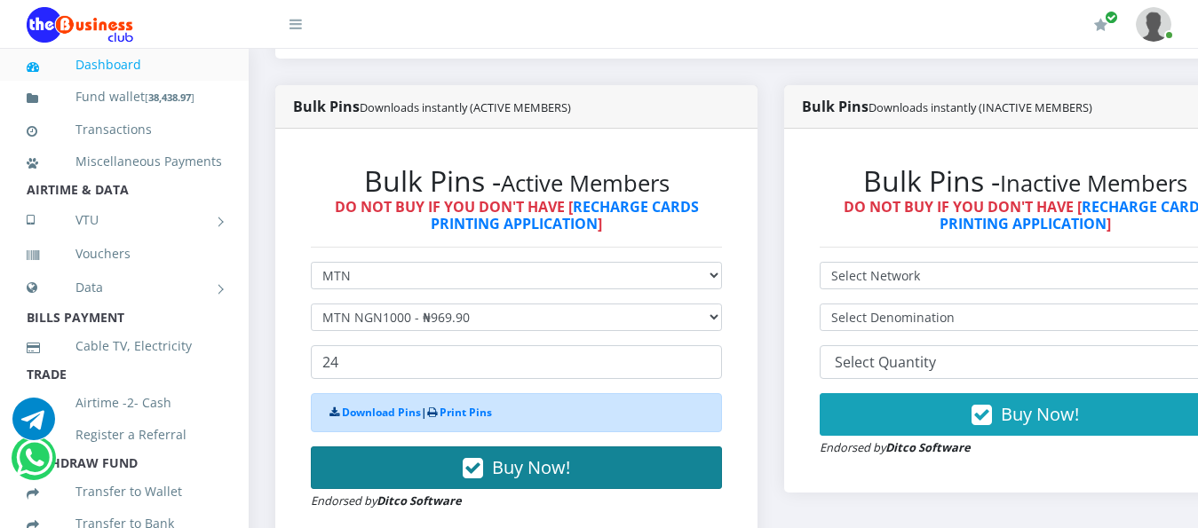
click at [570, 457] on span "Buy Now!" at bounding box center [531, 468] width 78 height 24
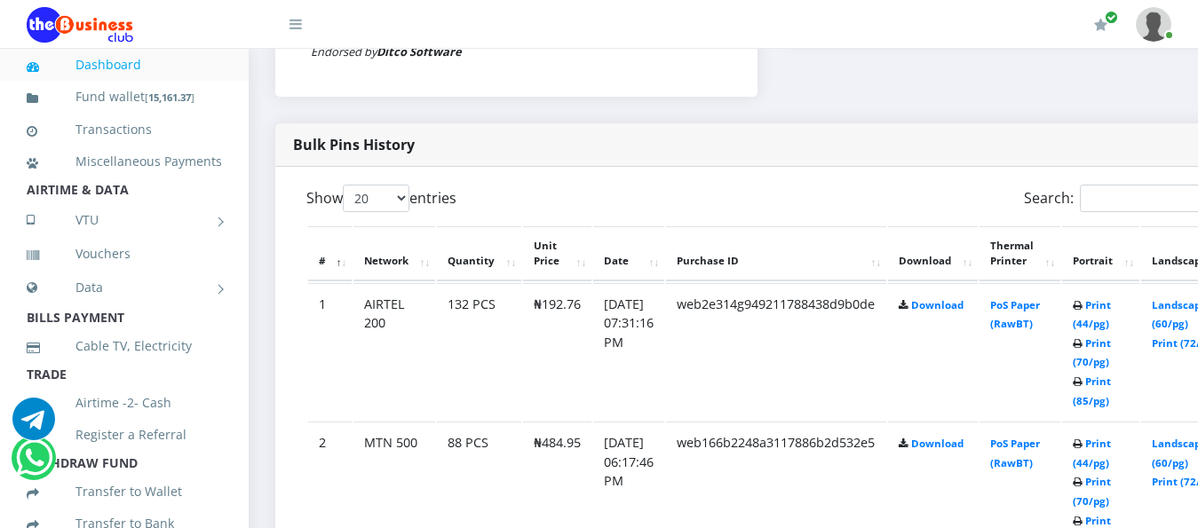
scroll to position [888, 0]
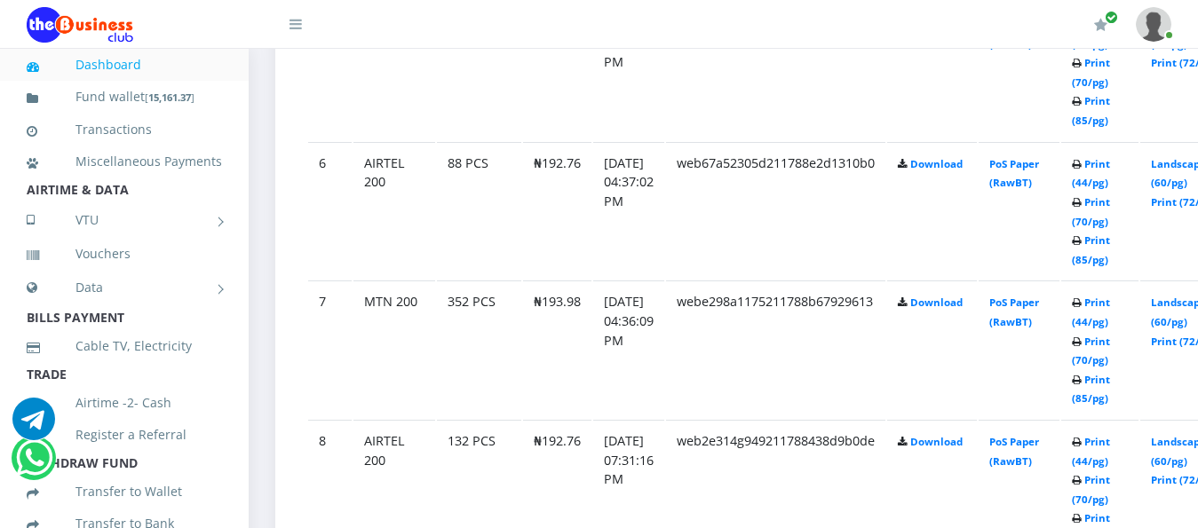
scroll to position [1708, 0]
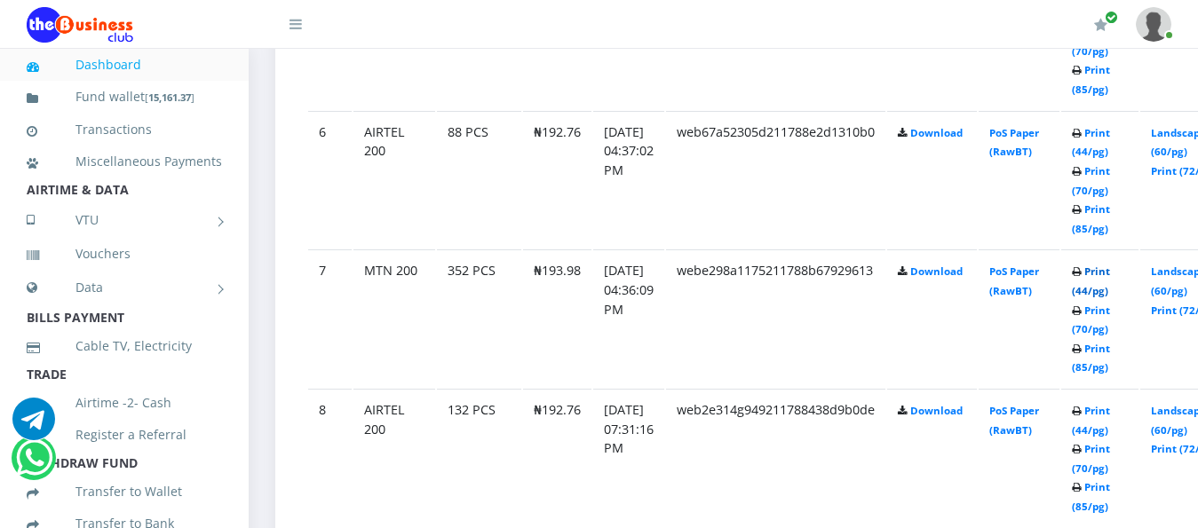
click at [1110, 265] on link "Print (44/pg)" at bounding box center [1091, 281] width 38 height 33
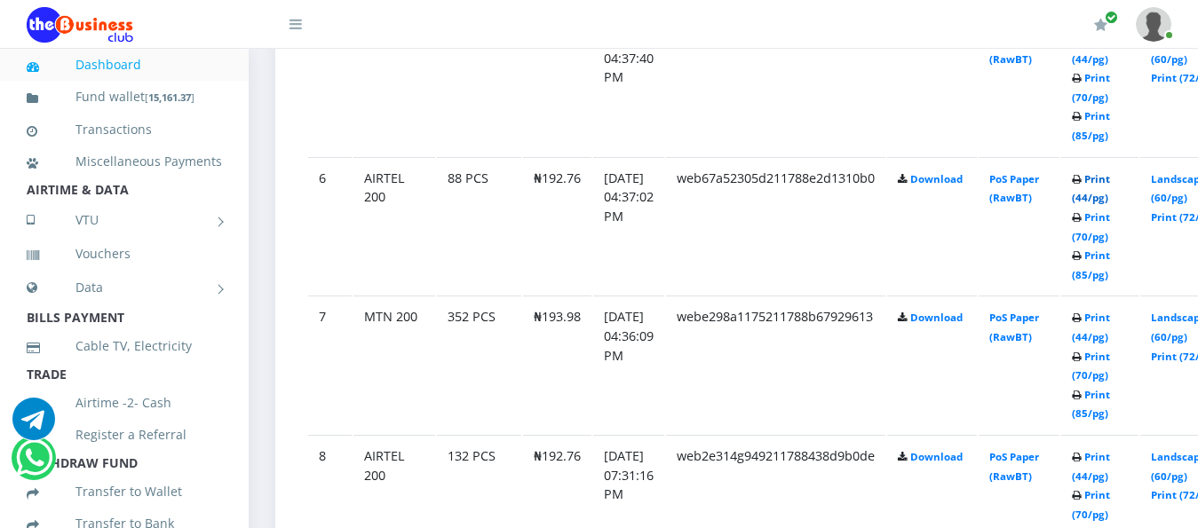
click at [1110, 172] on link "Print (44/pg)" at bounding box center [1091, 188] width 38 height 33
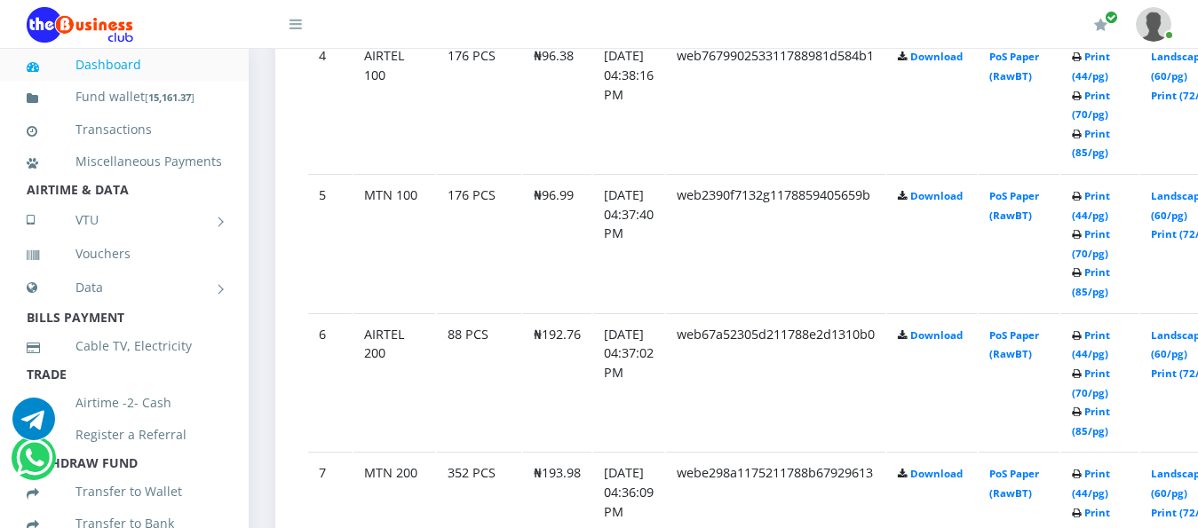
scroll to position [1484, 0]
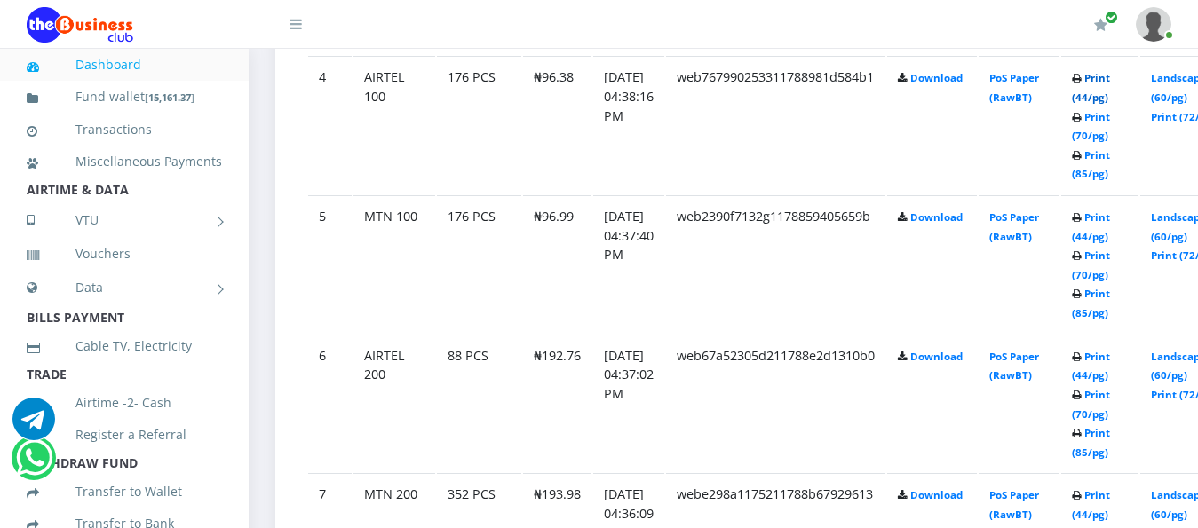
click at [1110, 71] on link "Print (44/pg)" at bounding box center [1091, 87] width 38 height 33
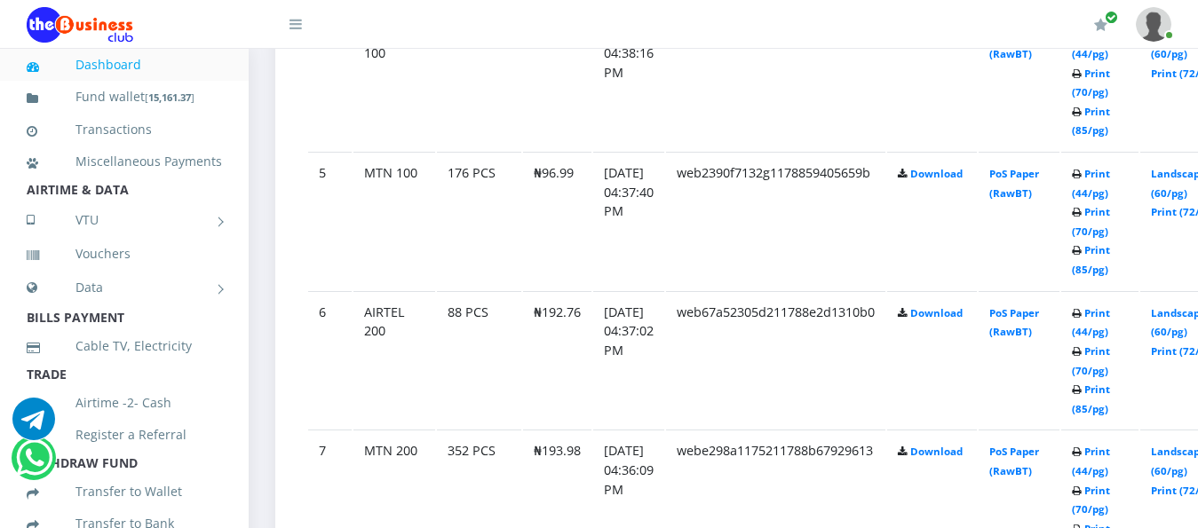
scroll to position [1439, 0]
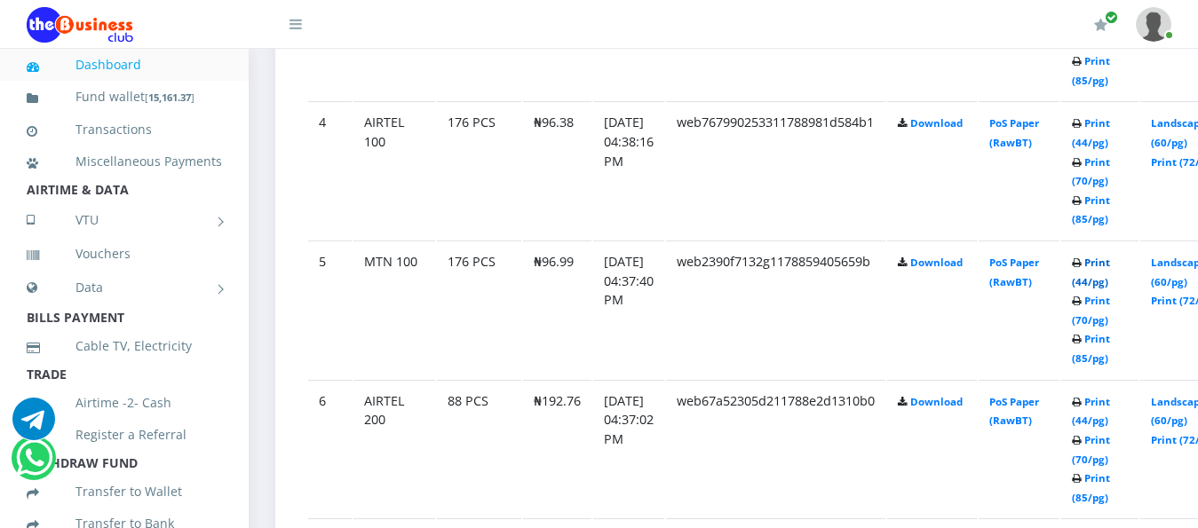
click at [1110, 256] on link "Print (44/pg)" at bounding box center [1091, 272] width 38 height 33
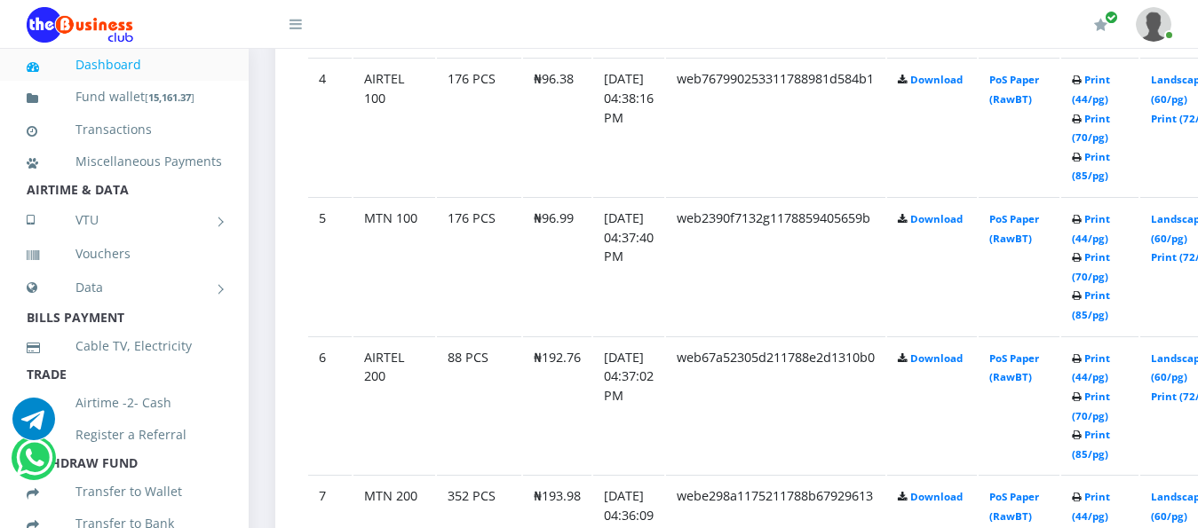
scroll to position [1482, 0]
click at [1110, 73] on link "Print (44/pg)" at bounding box center [1091, 89] width 38 height 33
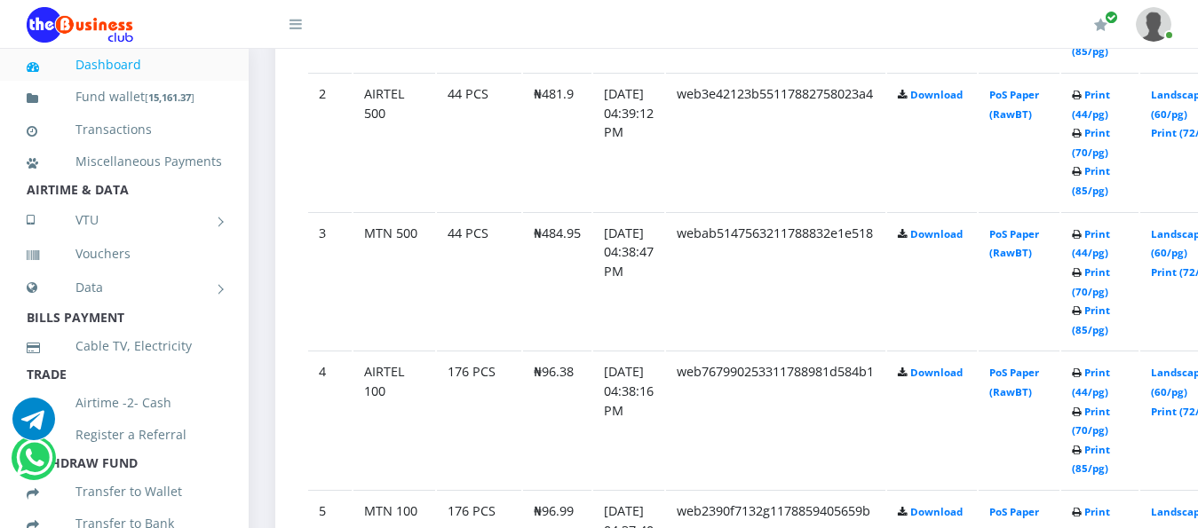
scroll to position [995, 0]
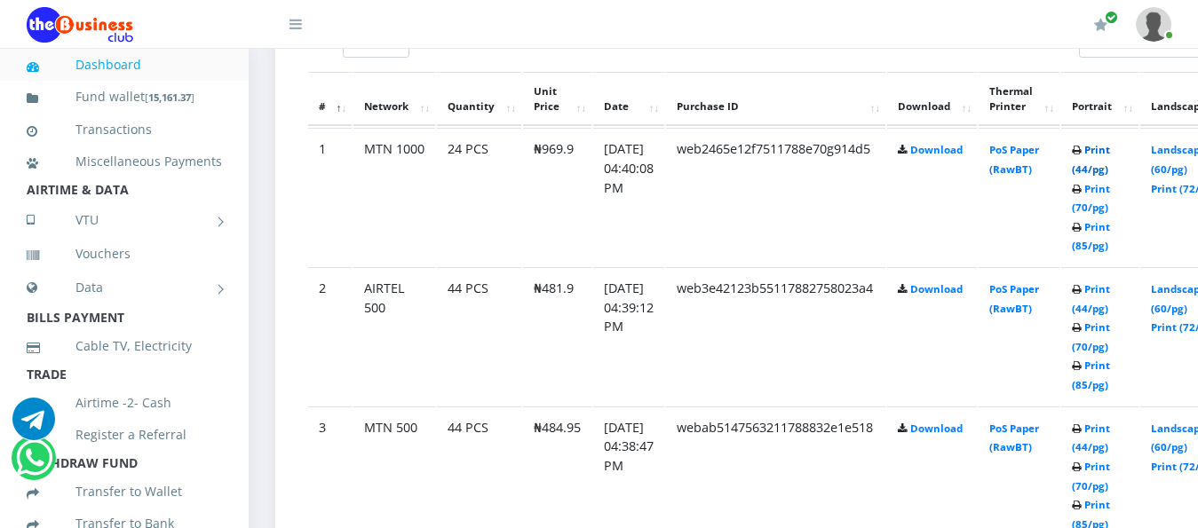
click at [1110, 143] on link "Print (44/pg)" at bounding box center [1091, 159] width 38 height 33
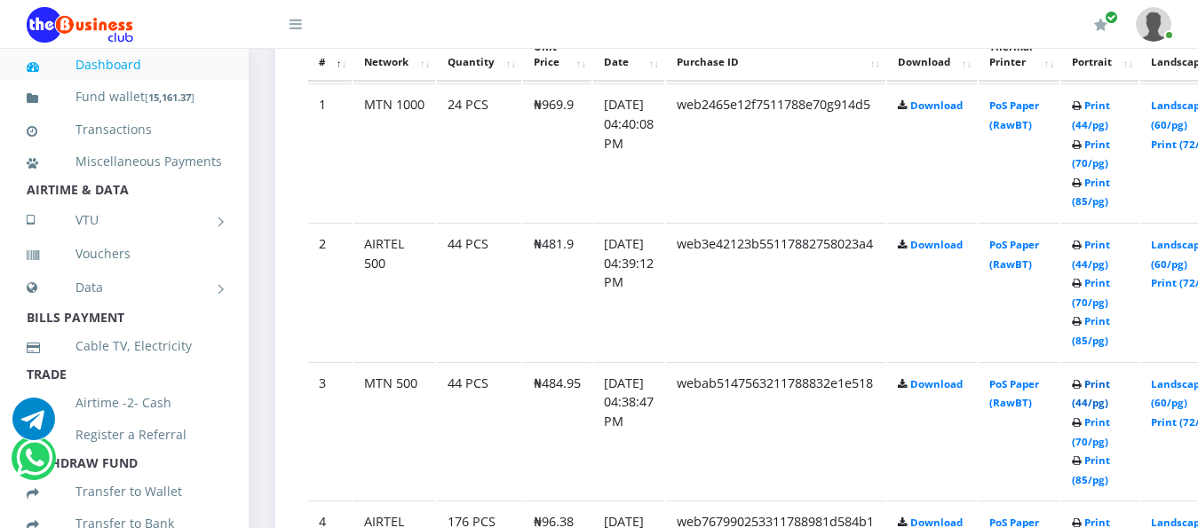
scroll to position [995, 0]
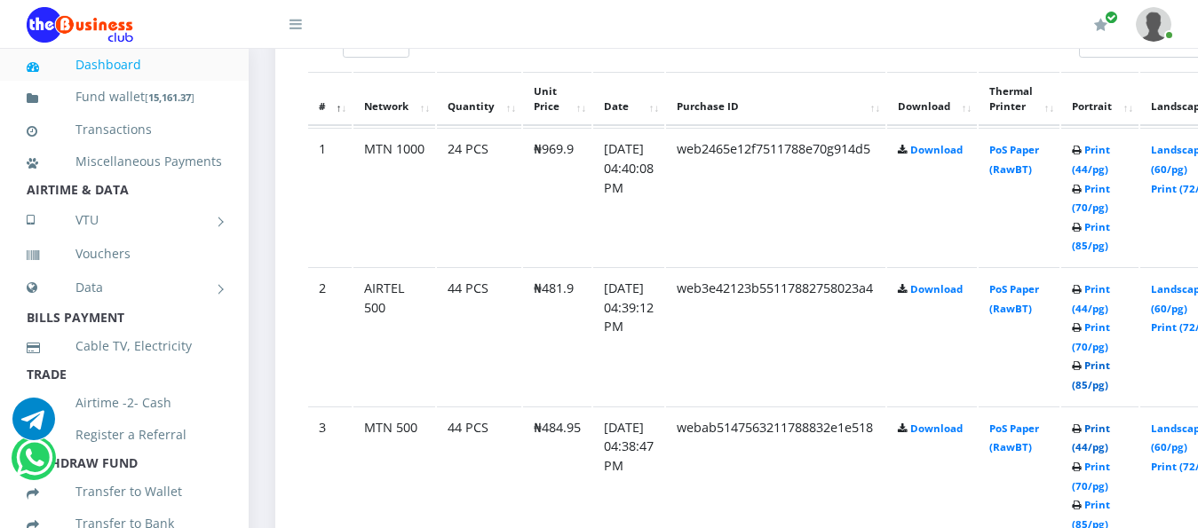
click at [1110, 369] on link "Print (85/pg)" at bounding box center [1091, 375] width 38 height 33
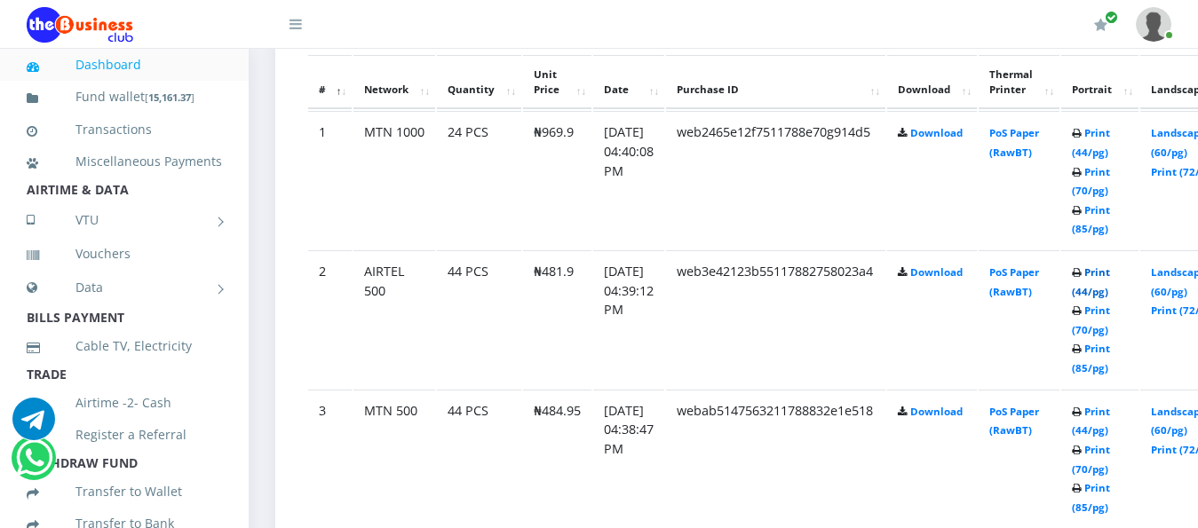
click at [1110, 266] on link "Print (44/pg)" at bounding box center [1091, 282] width 38 height 33
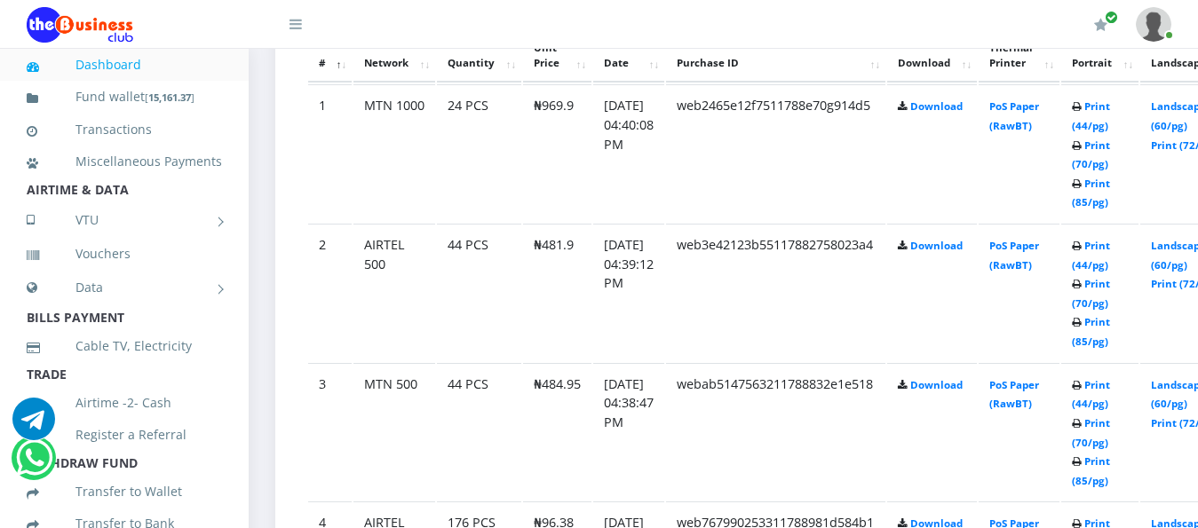
scroll to position [995, 0]
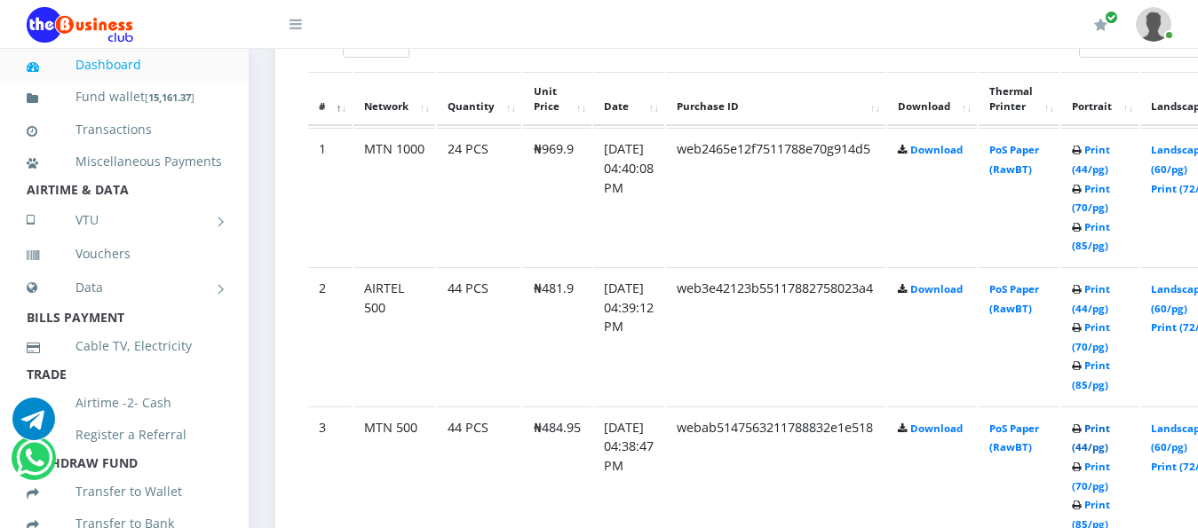
click at [1110, 422] on link "Print (44/pg)" at bounding box center [1091, 438] width 38 height 33
